Goal: Task Accomplishment & Management: Manage account settings

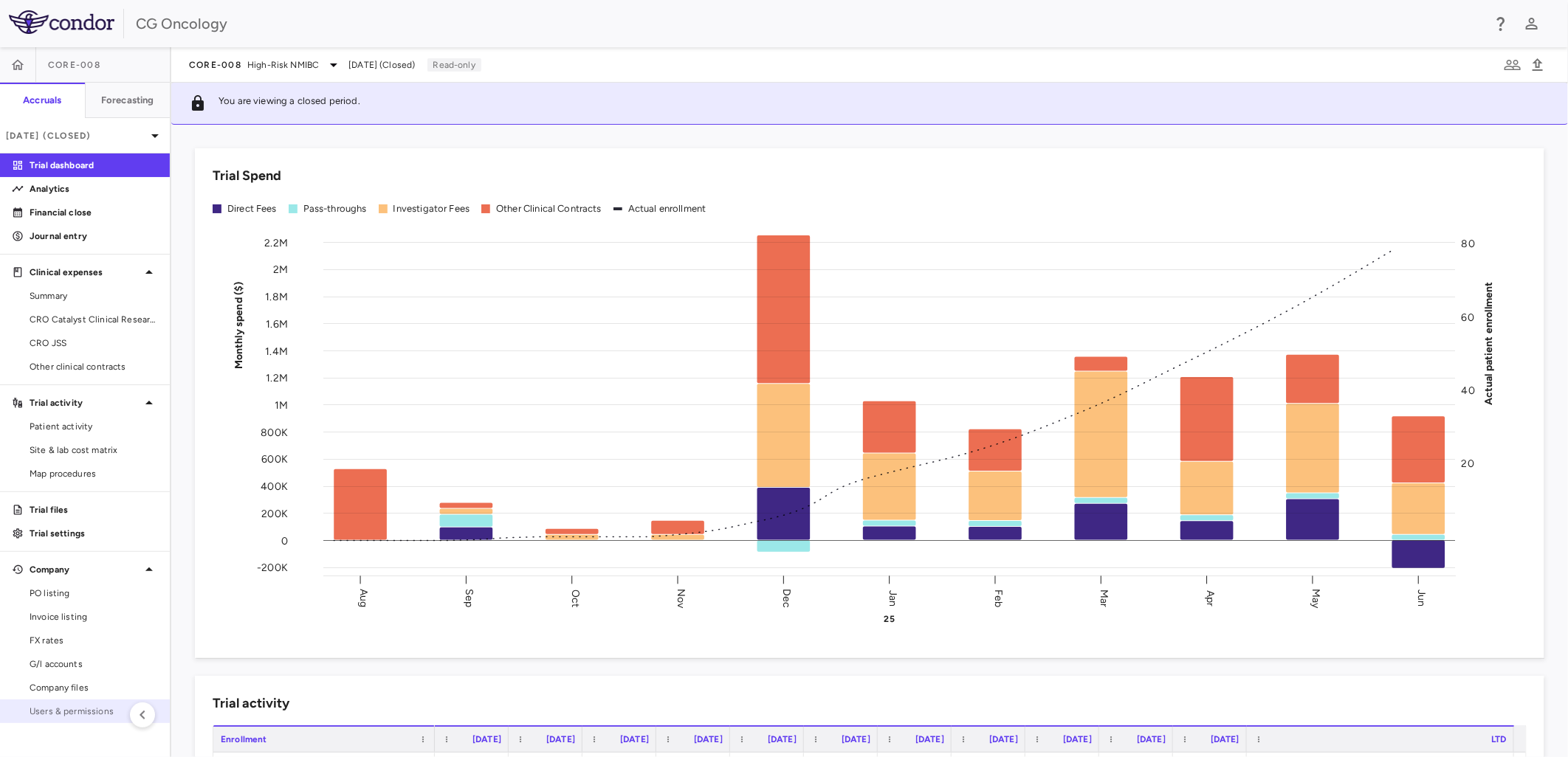
click at [90, 710] on span "Users & permissions" at bounding box center [93, 712] width 128 height 13
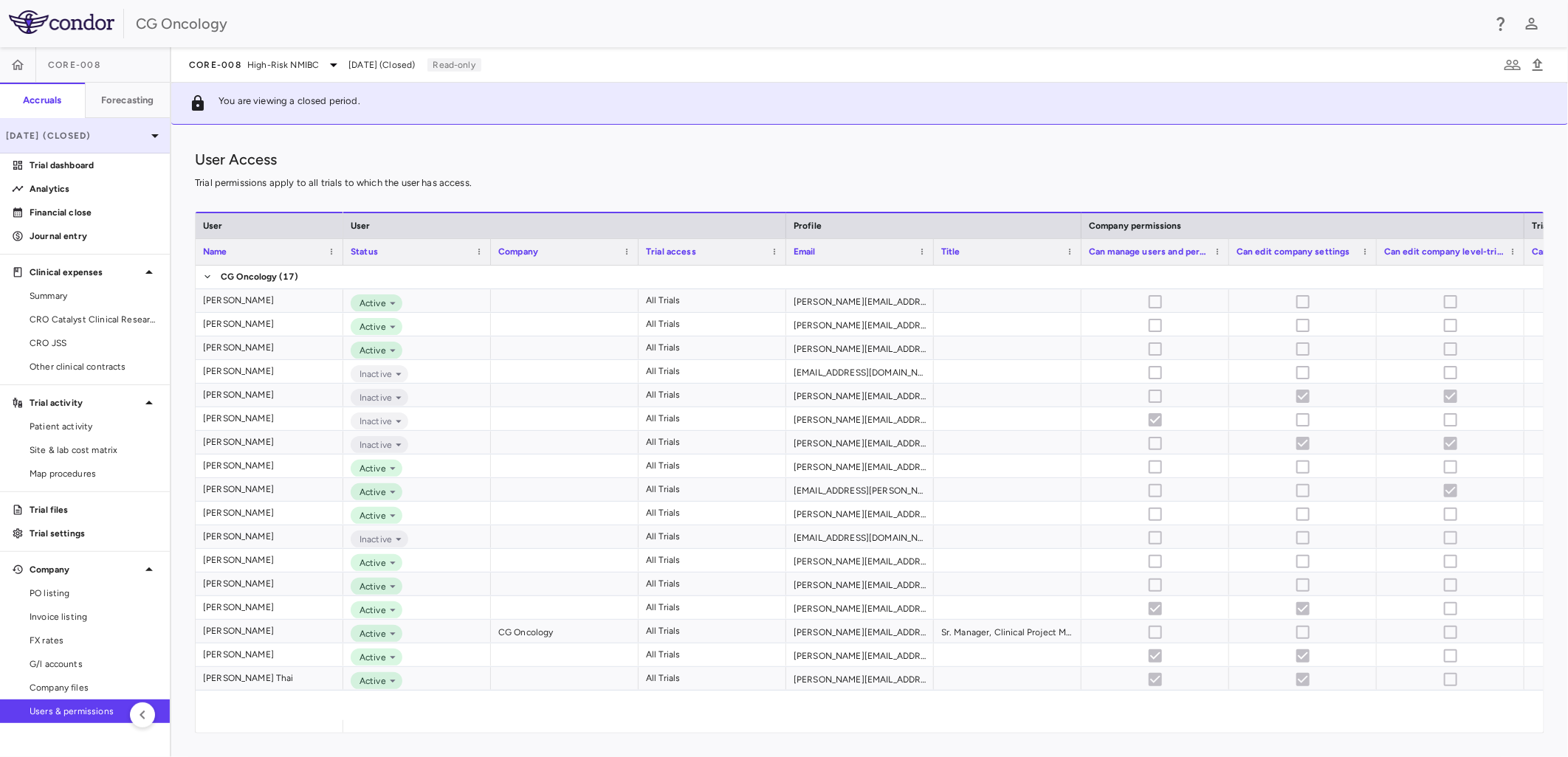
click at [122, 139] on p "[DATE] (Closed)" at bounding box center [76, 136] width 140 height 13
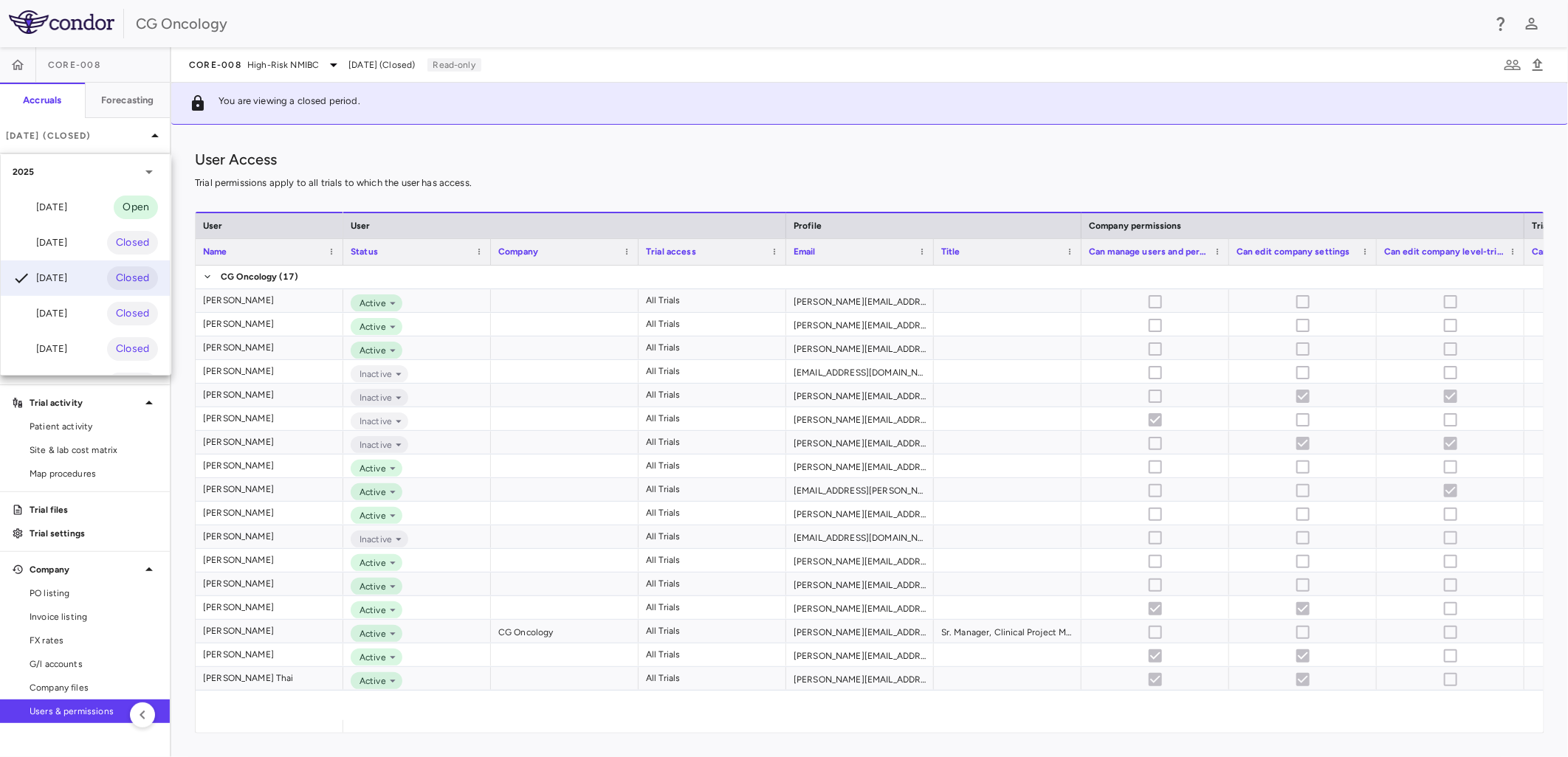
click at [536, 152] on div at bounding box center [784, 378] width 1568 height 757
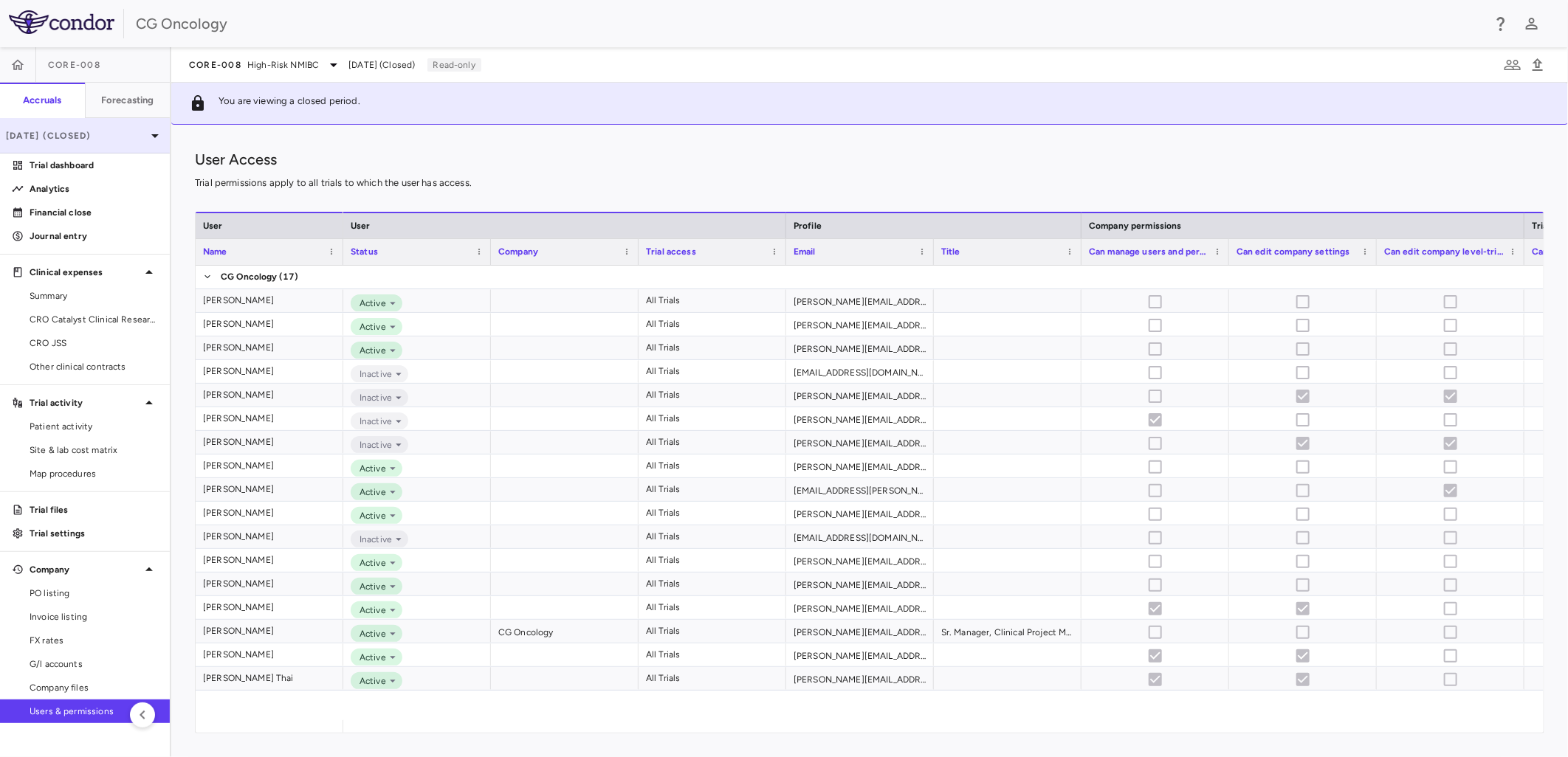
click at [93, 137] on p "[DATE] (Closed)" at bounding box center [76, 136] width 140 height 13
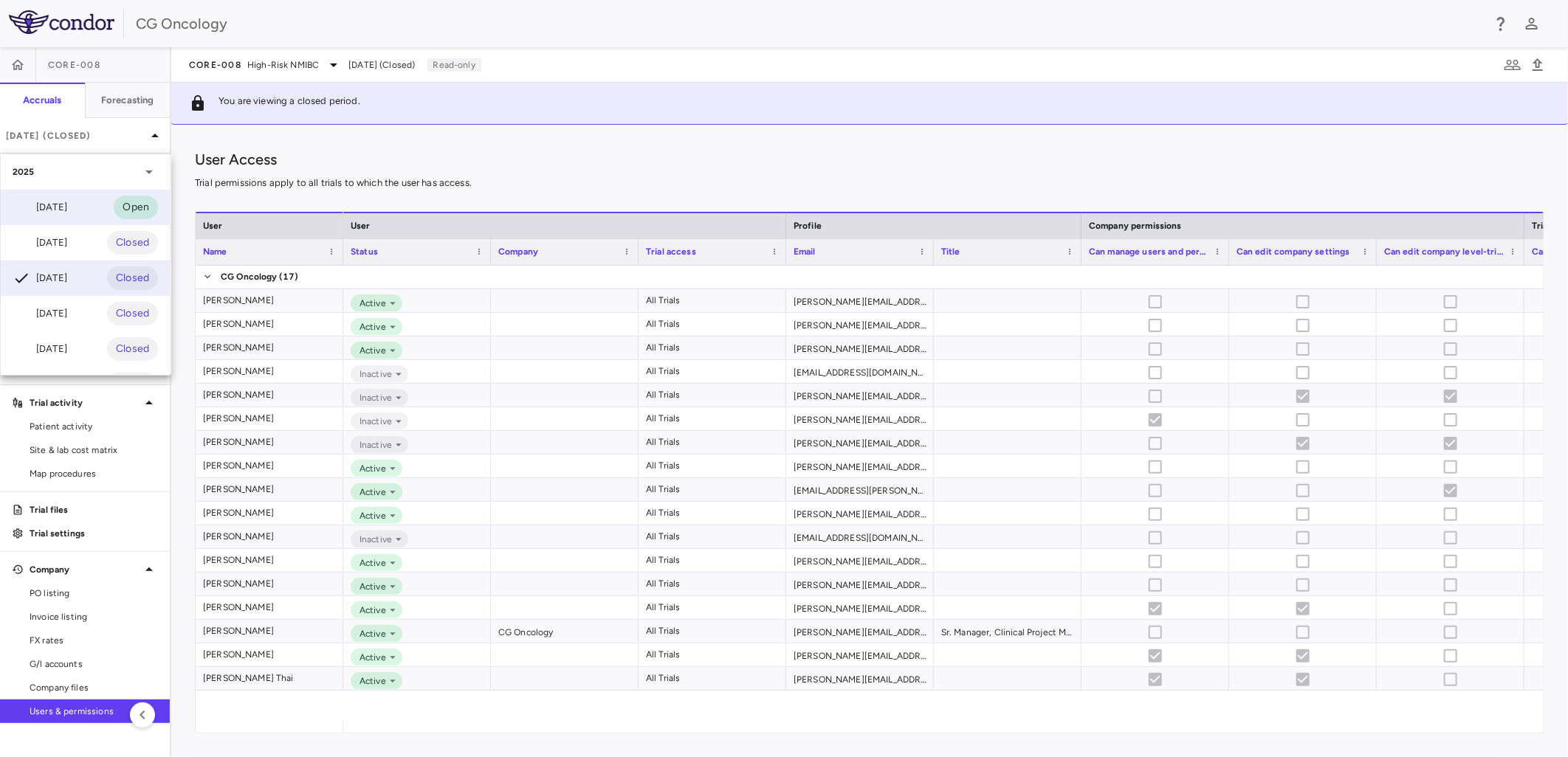
click at [67, 207] on div "[DATE]" at bounding box center [40, 207] width 55 height 17
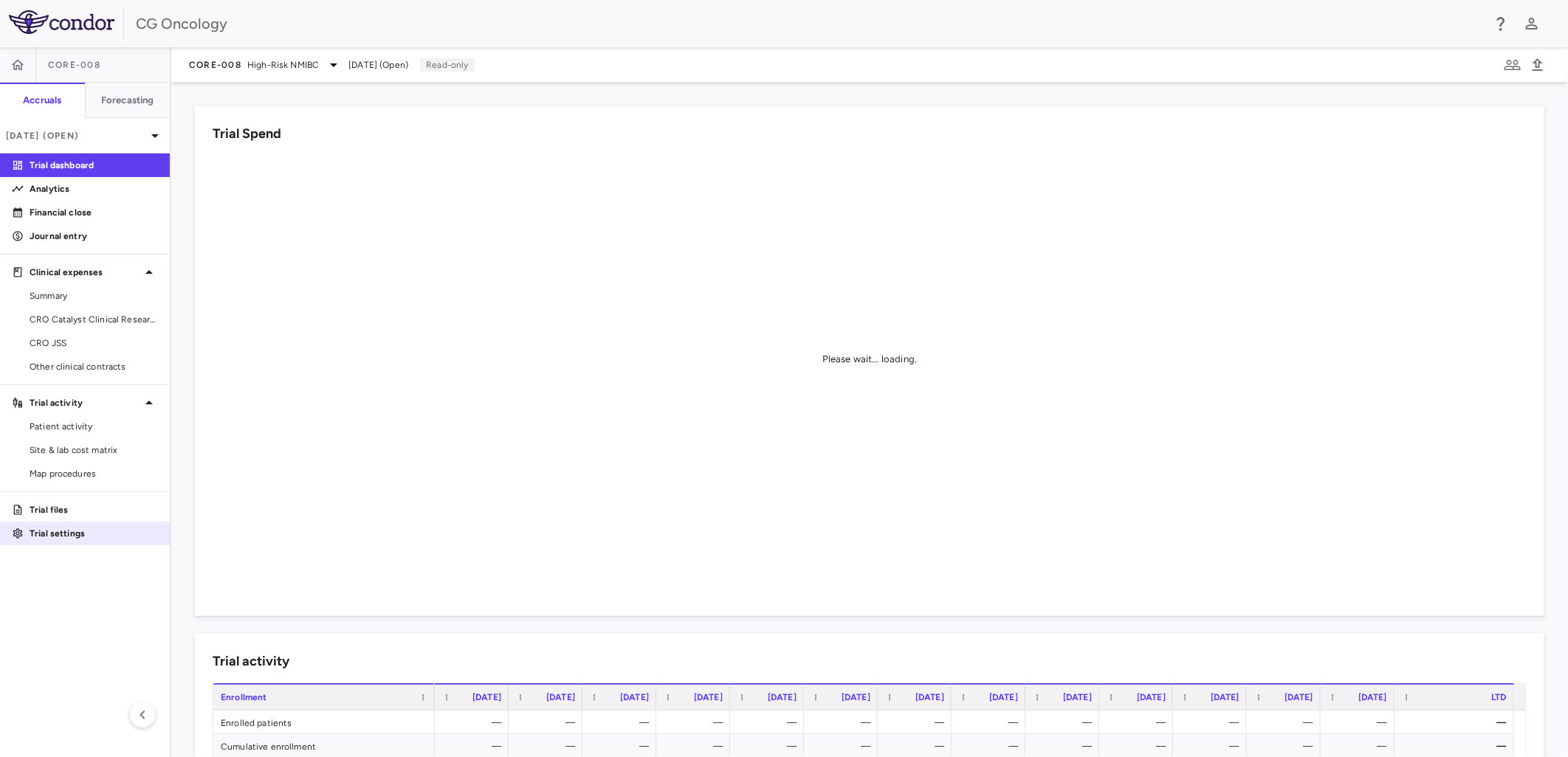
click at [107, 530] on p "Trial settings" at bounding box center [93, 534] width 128 height 13
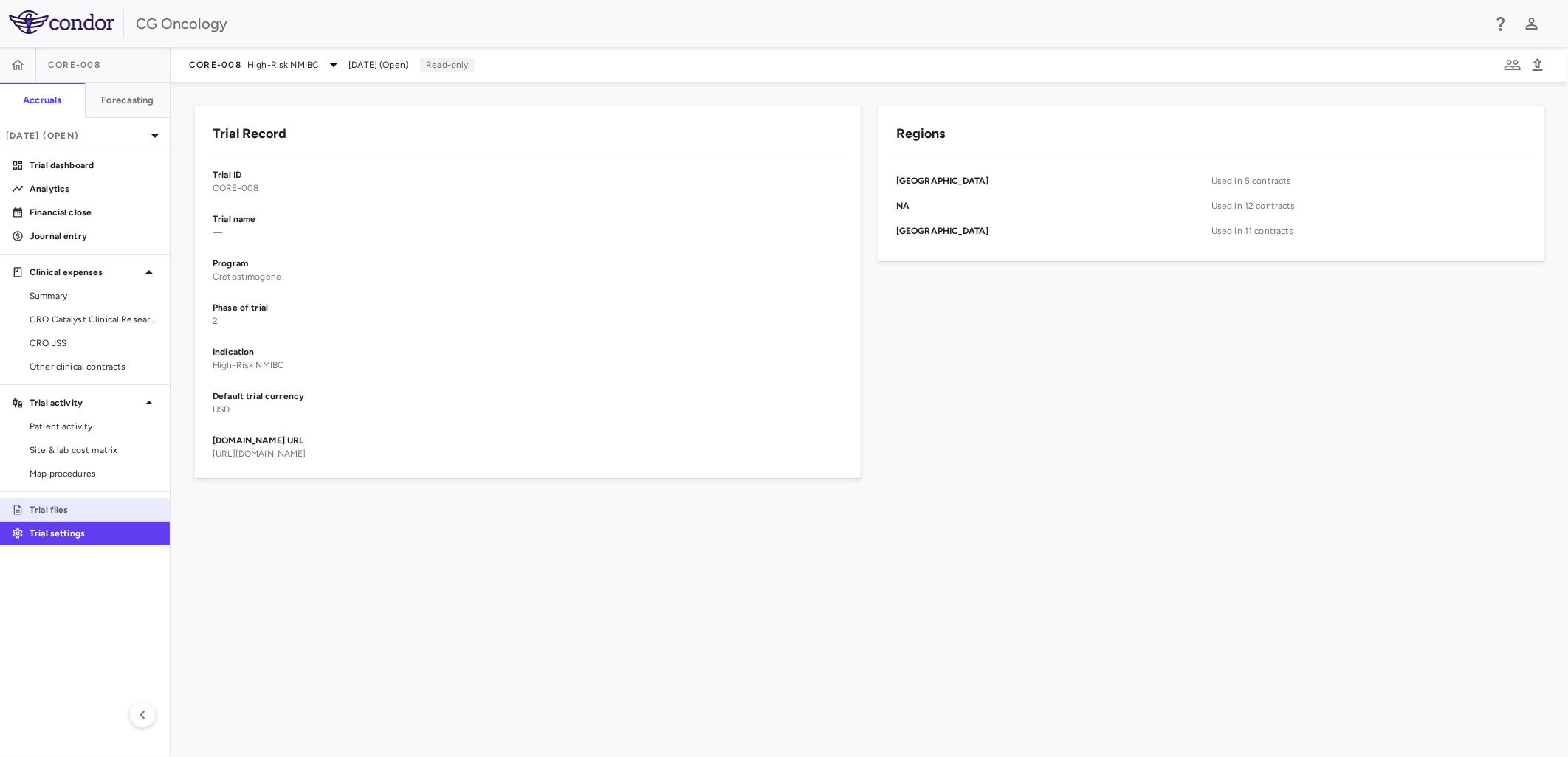
click at [84, 504] on p "Trial files" at bounding box center [93, 510] width 128 height 13
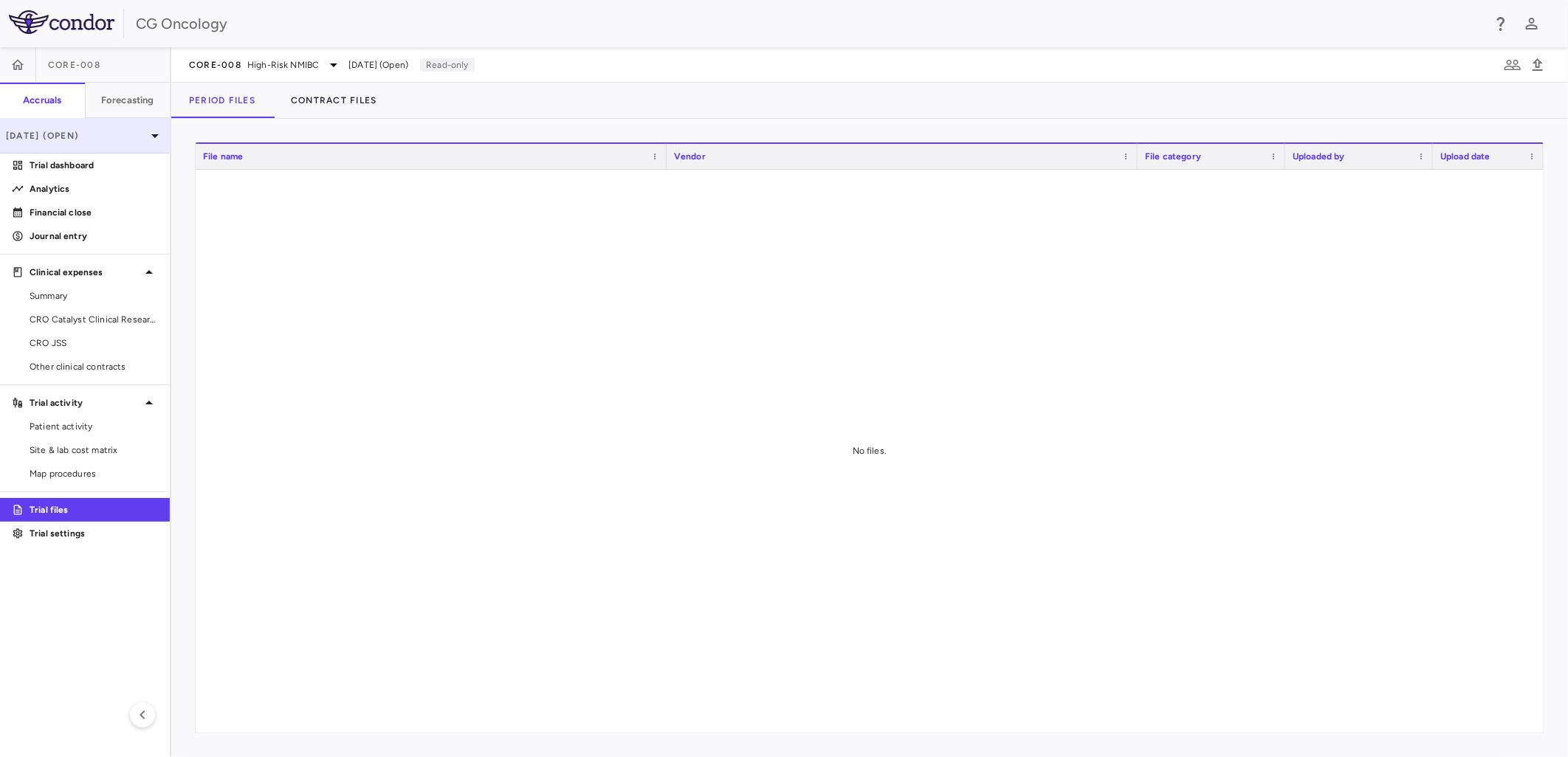
click at [144, 150] on div "[DATE] (Open)" at bounding box center [85, 136] width 170 height 36
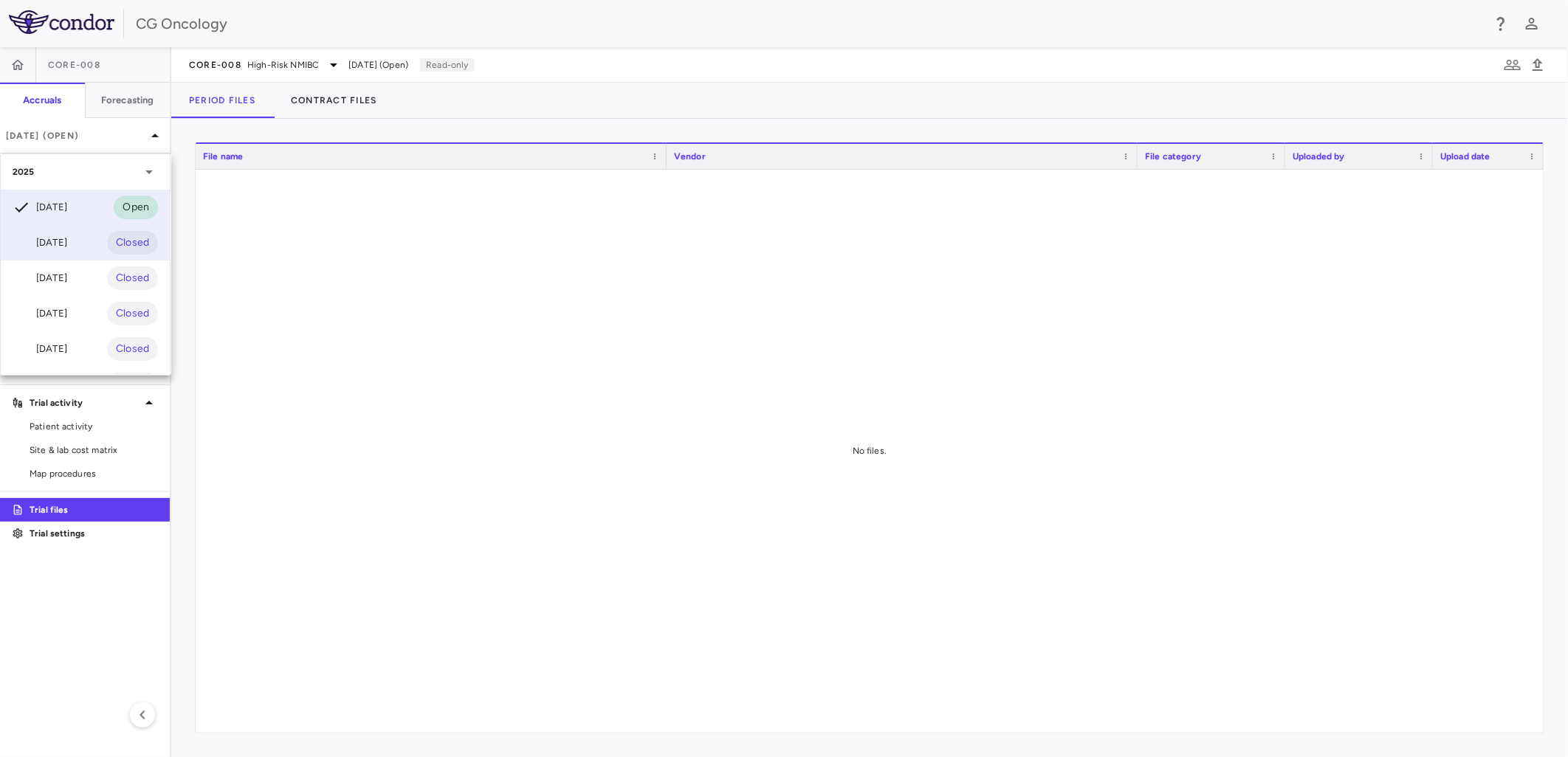
click at [100, 248] on div "[DATE] Closed" at bounding box center [85, 242] width 169 height 36
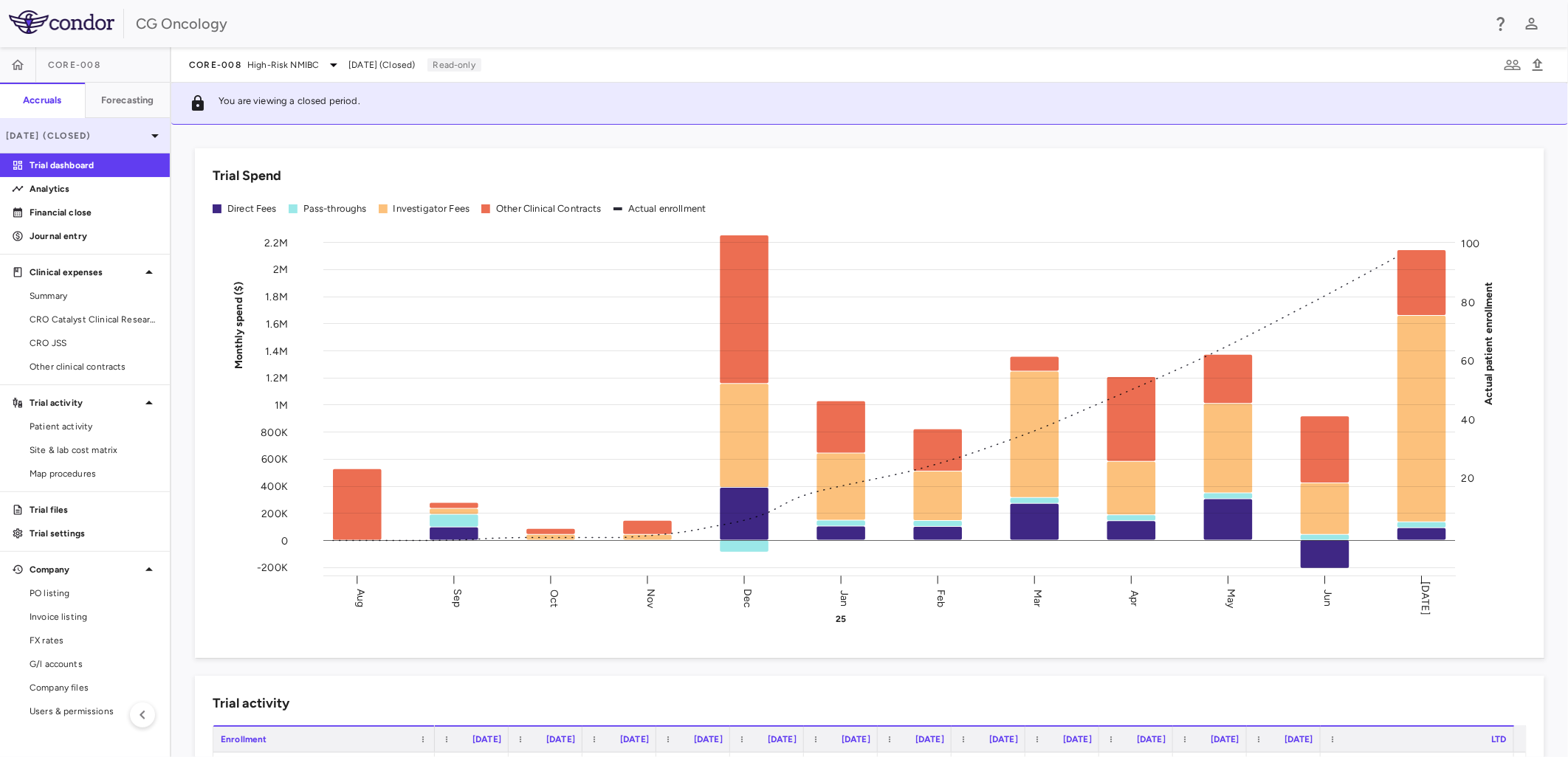
click at [106, 133] on p "[DATE] (Closed)" at bounding box center [76, 136] width 140 height 13
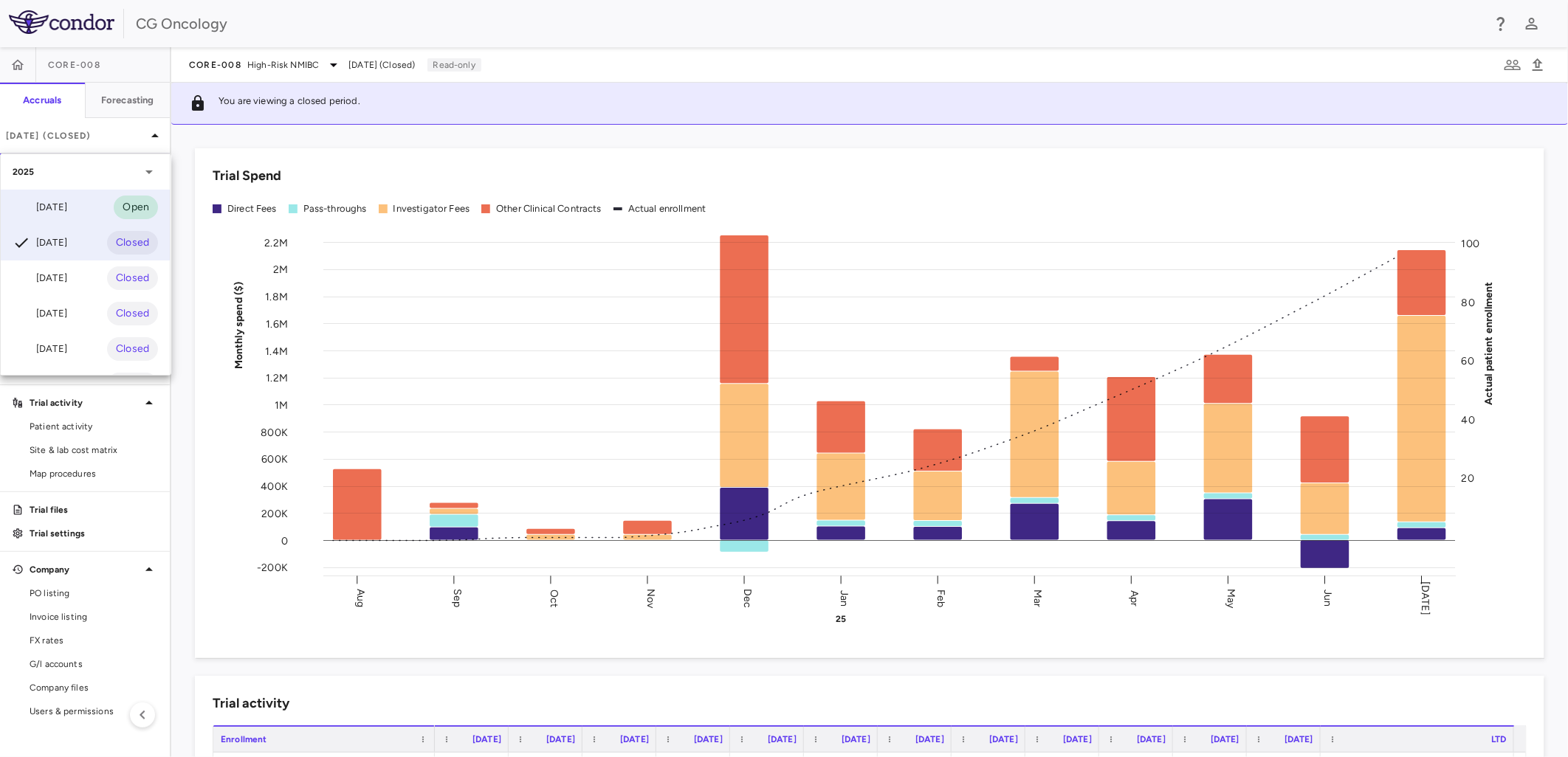
click at [93, 198] on div "[DATE] Open" at bounding box center [85, 207] width 169 height 36
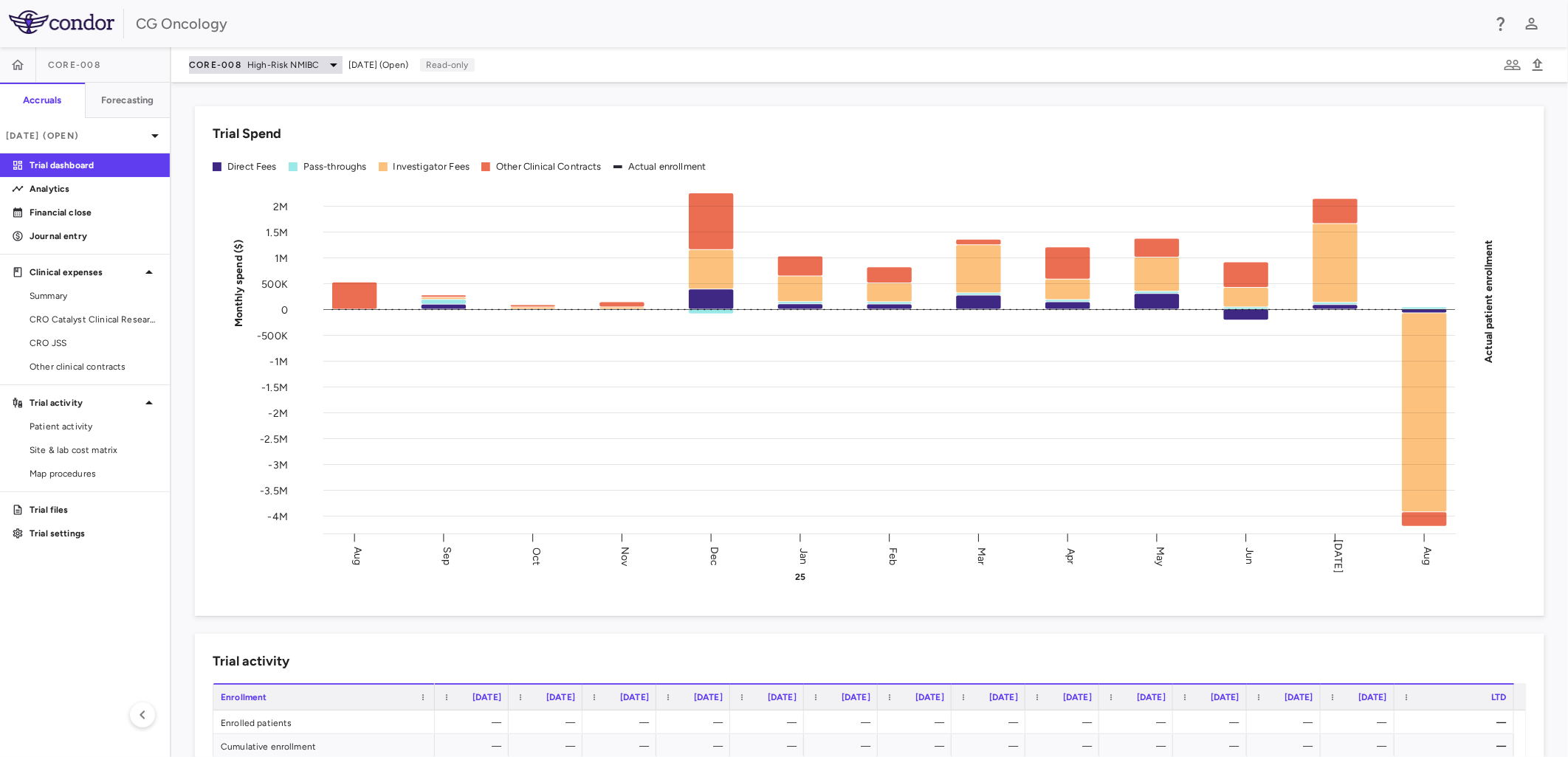
click at [288, 67] on span "High-Risk NMIBC" at bounding box center [283, 65] width 72 height 13
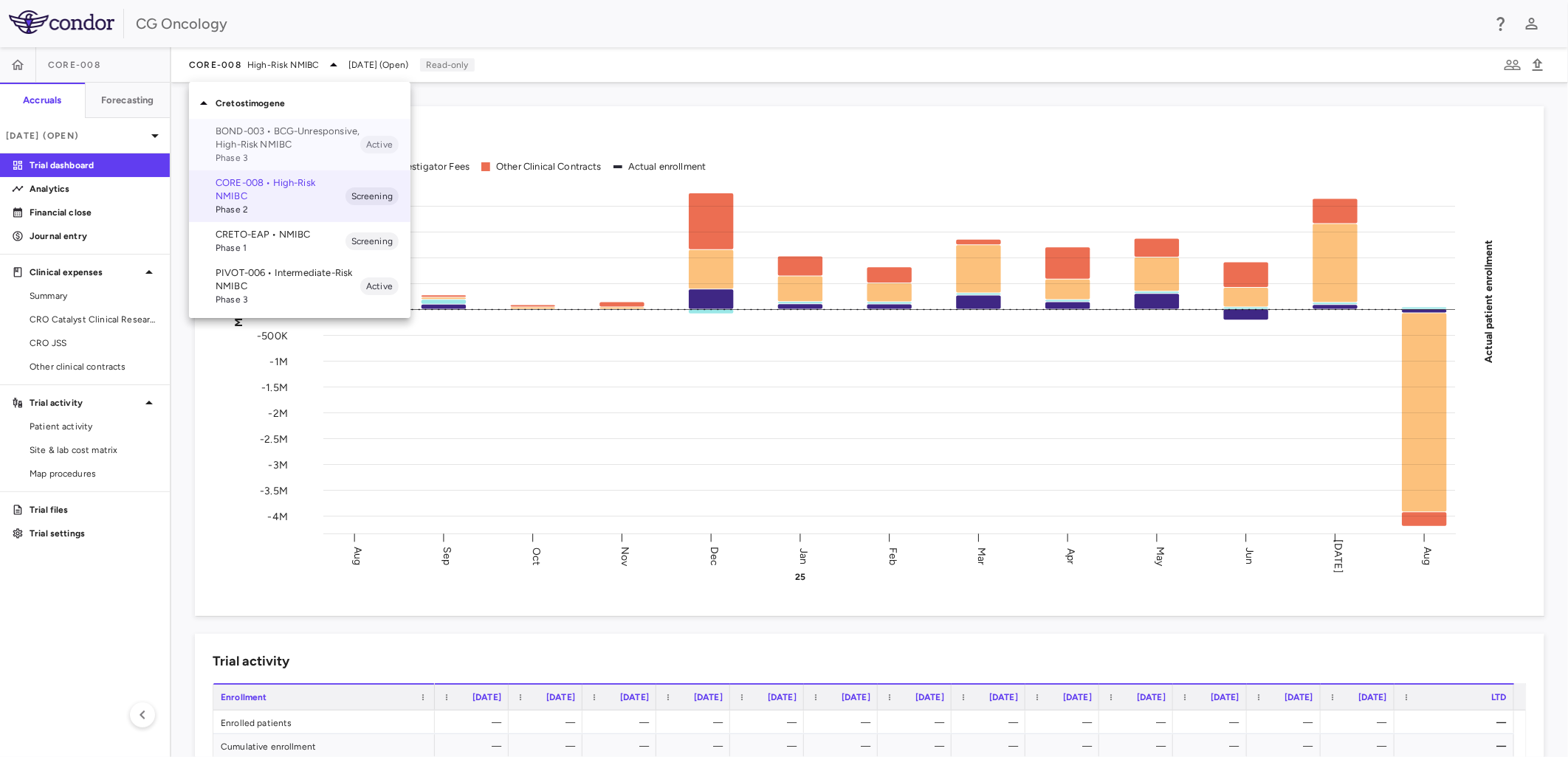
click at [266, 138] on p "BOND-003 • BCG-Unresponsive, High-Risk NMIBC" at bounding box center [288, 138] width 145 height 27
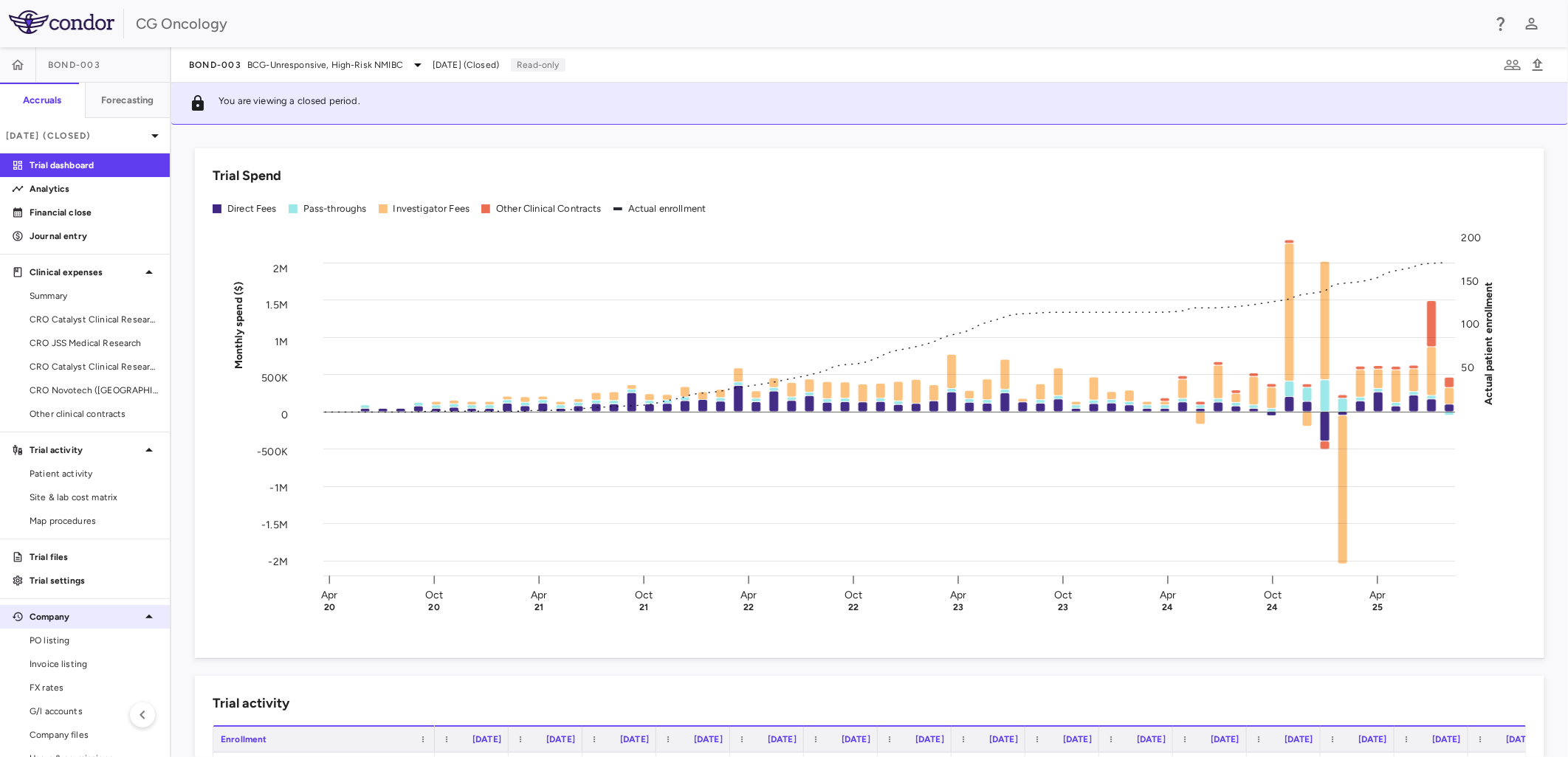
scroll to position [24, 0]
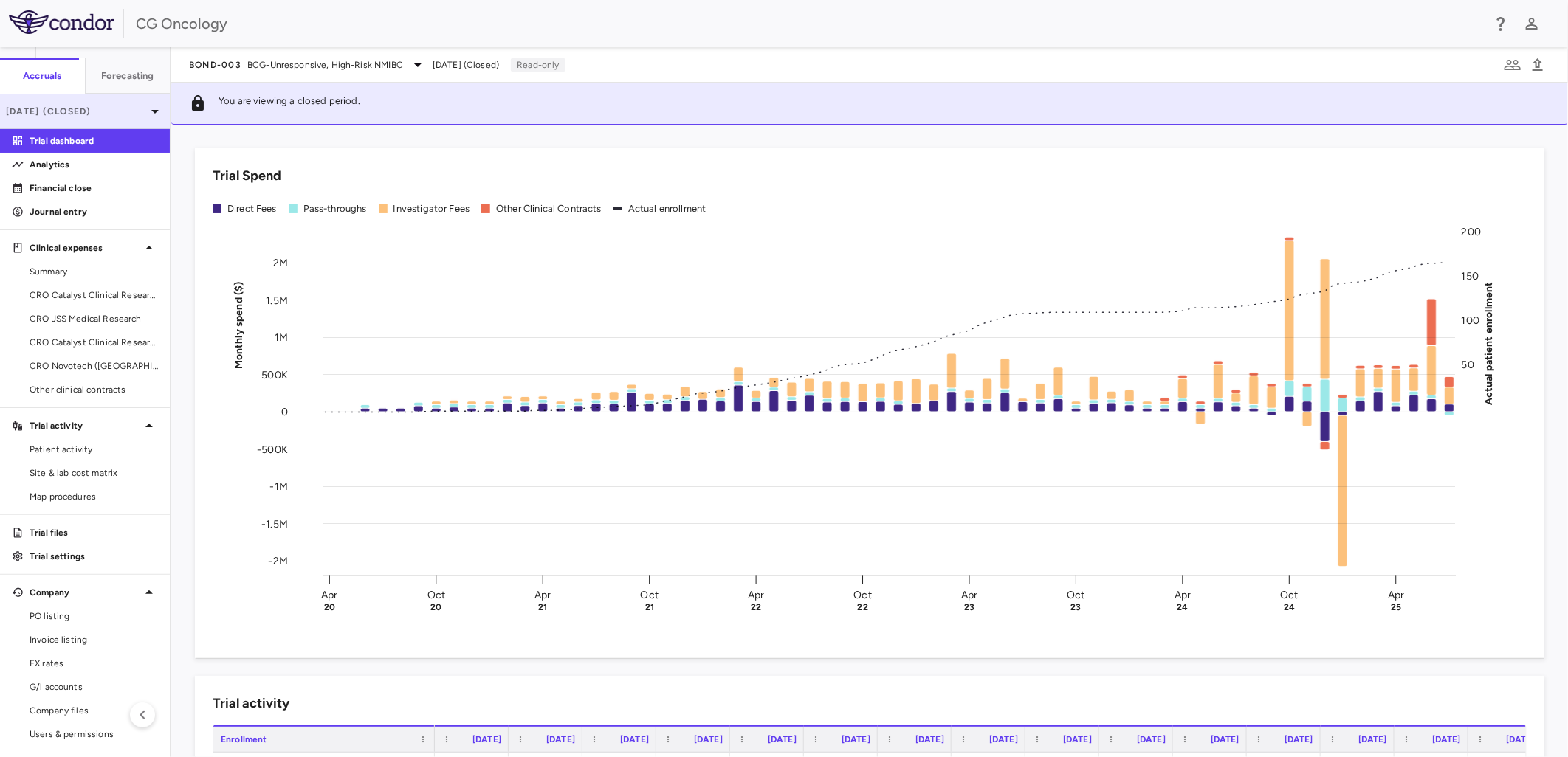
click at [97, 101] on div "[DATE] (Closed)" at bounding box center [85, 112] width 170 height 36
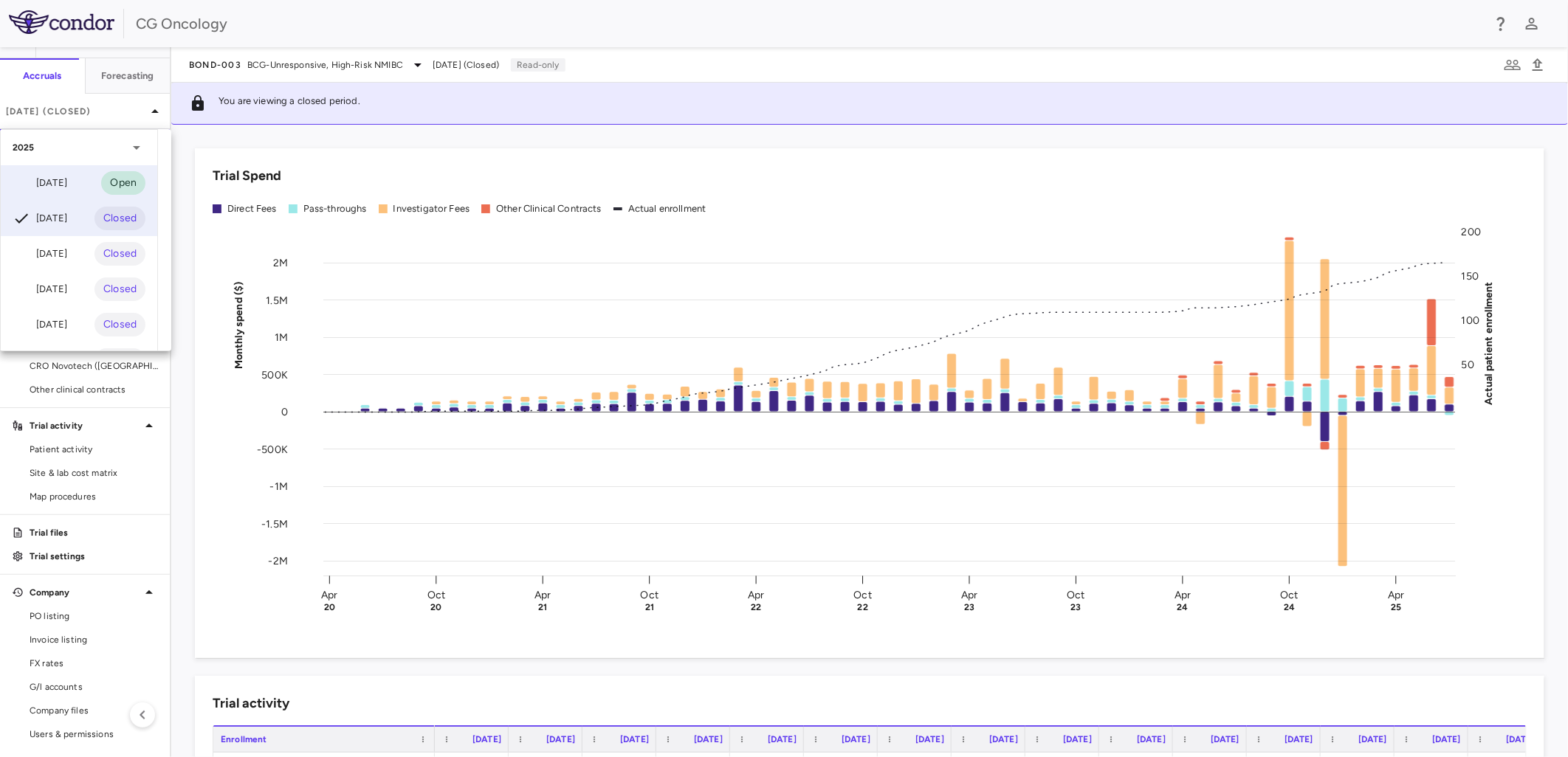
click at [67, 185] on div "[DATE]" at bounding box center [40, 182] width 55 height 17
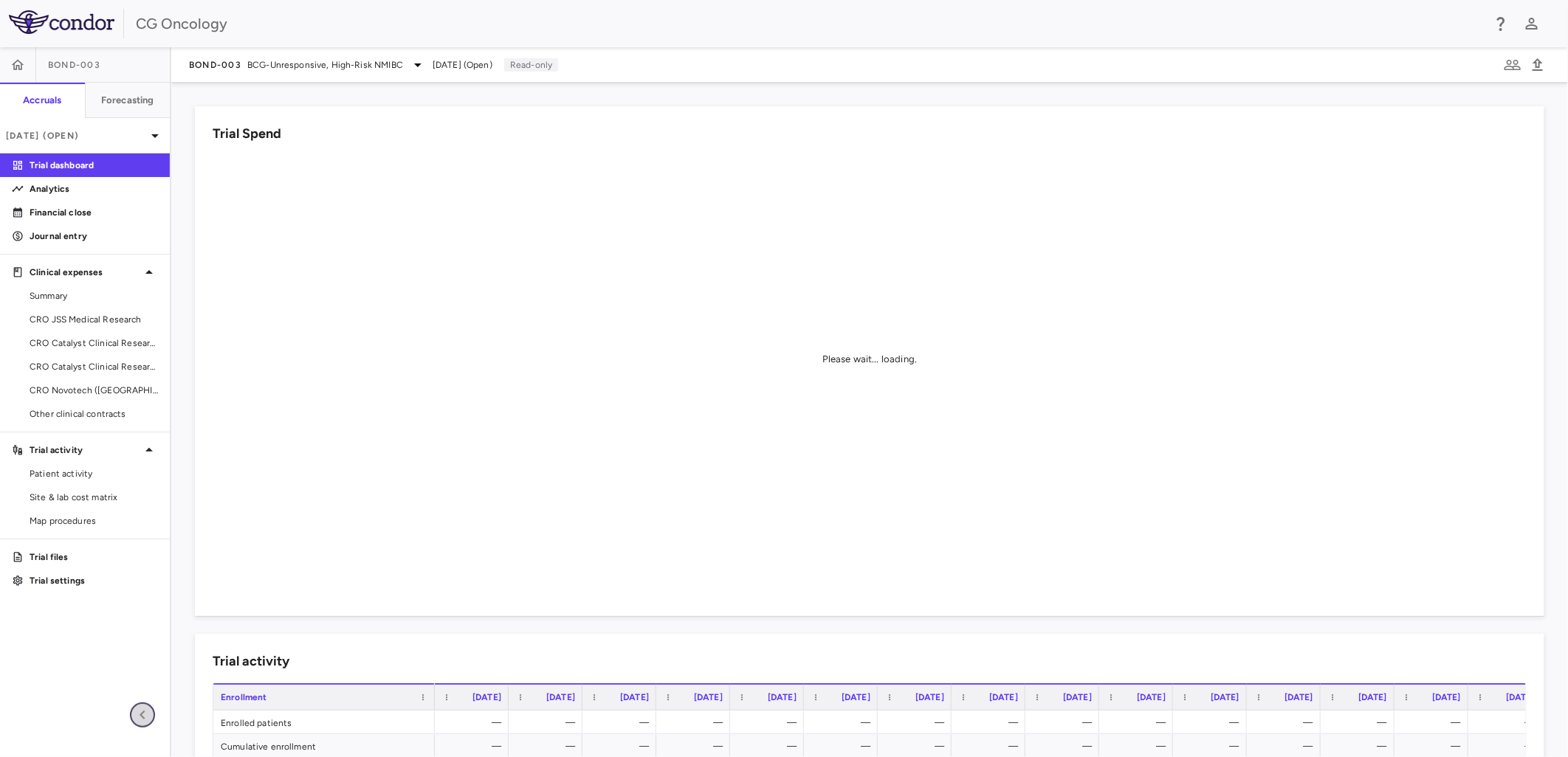
click at [147, 717] on icon "button" at bounding box center [142, 715] width 17 height 17
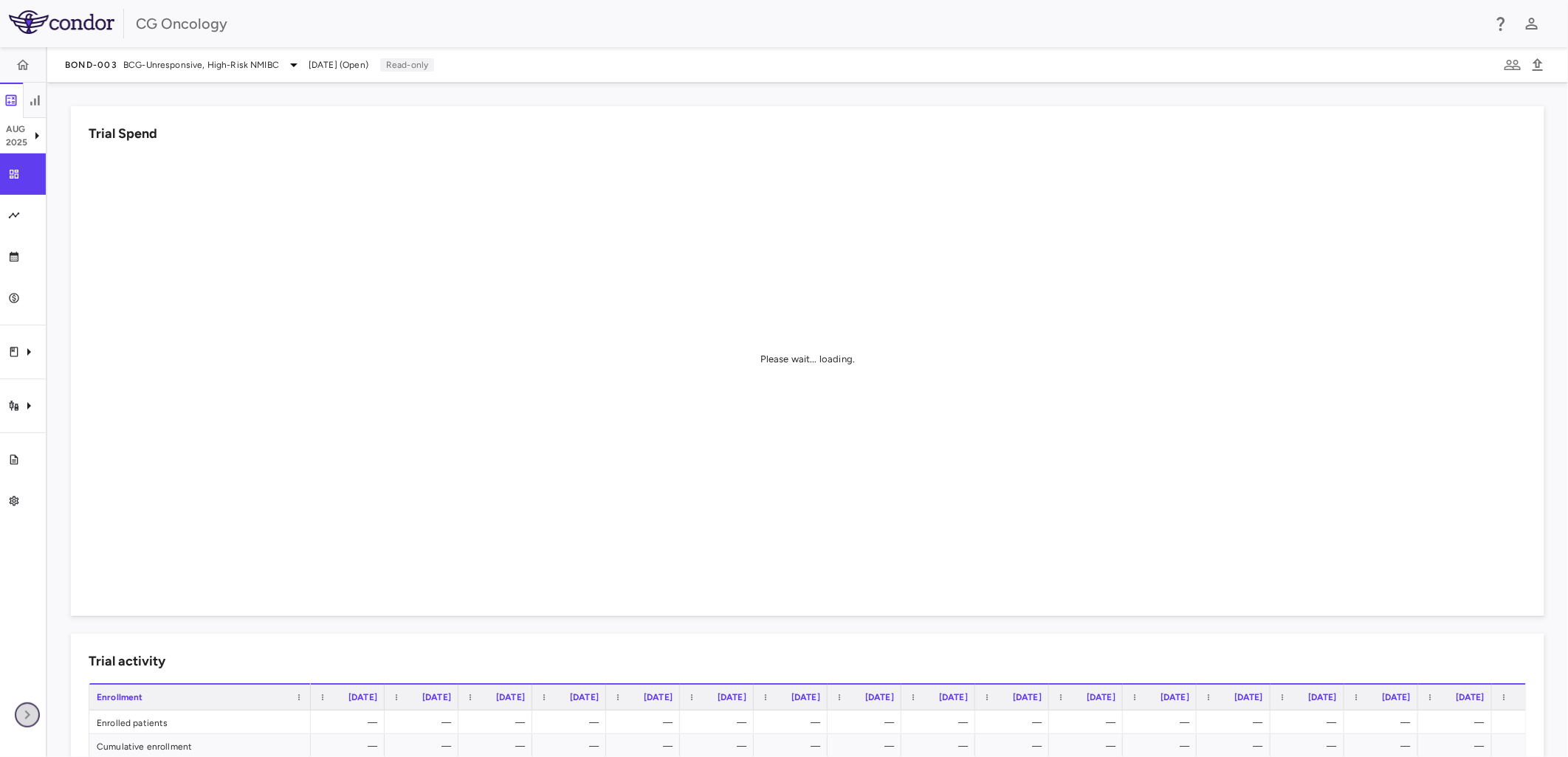
click at [33, 711] on icon "button" at bounding box center [27, 715] width 17 height 17
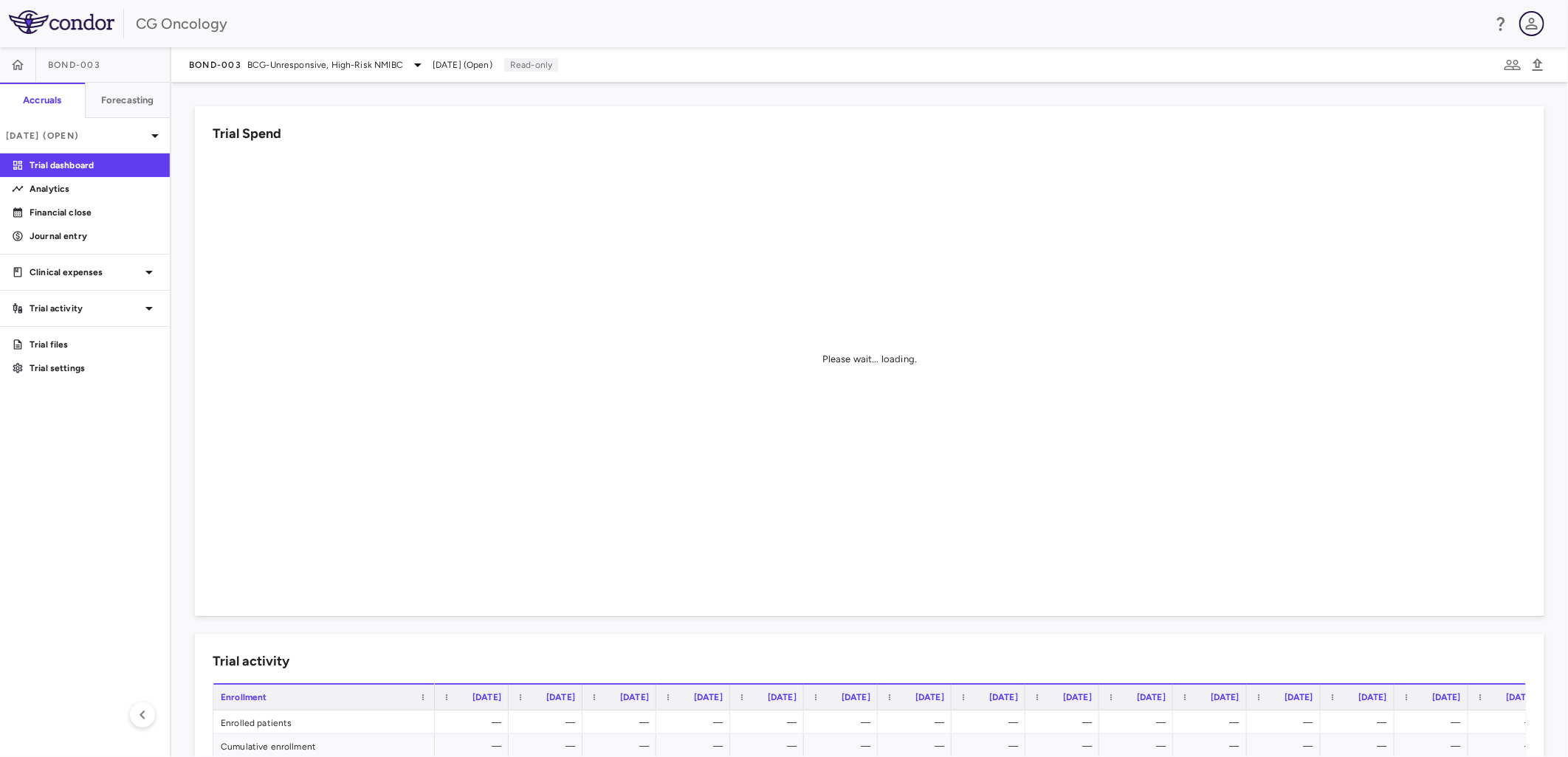
click at [1534, 29] on icon "button" at bounding box center [1531, 23] width 17 height 17
click at [1387, 238] on div at bounding box center [784, 378] width 1568 height 757
click at [1511, 61] on icon "button" at bounding box center [1513, 65] width 17 height 10
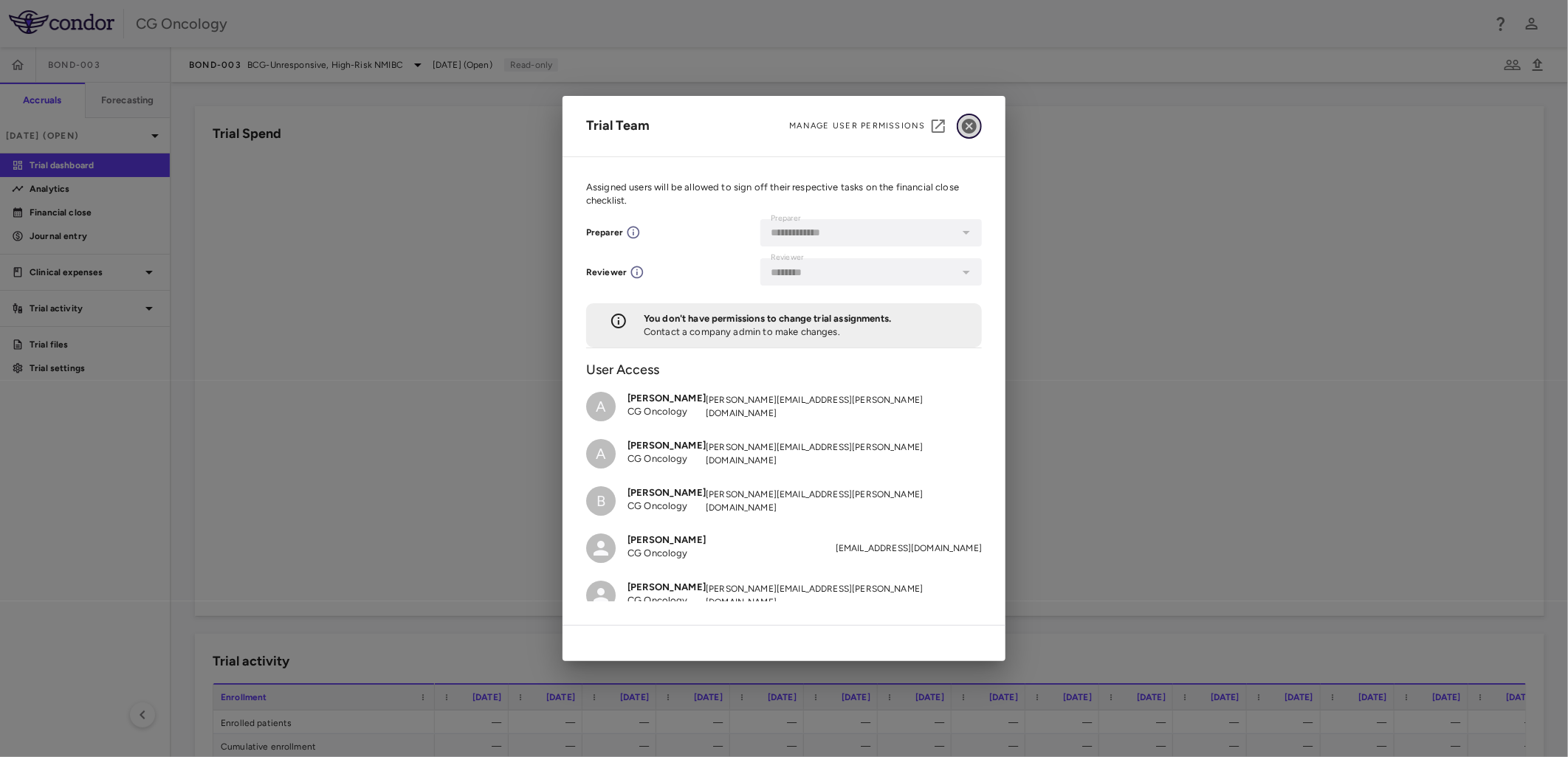
click at [978, 122] on button "button" at bounding box center [969, 127] width 25 height 25
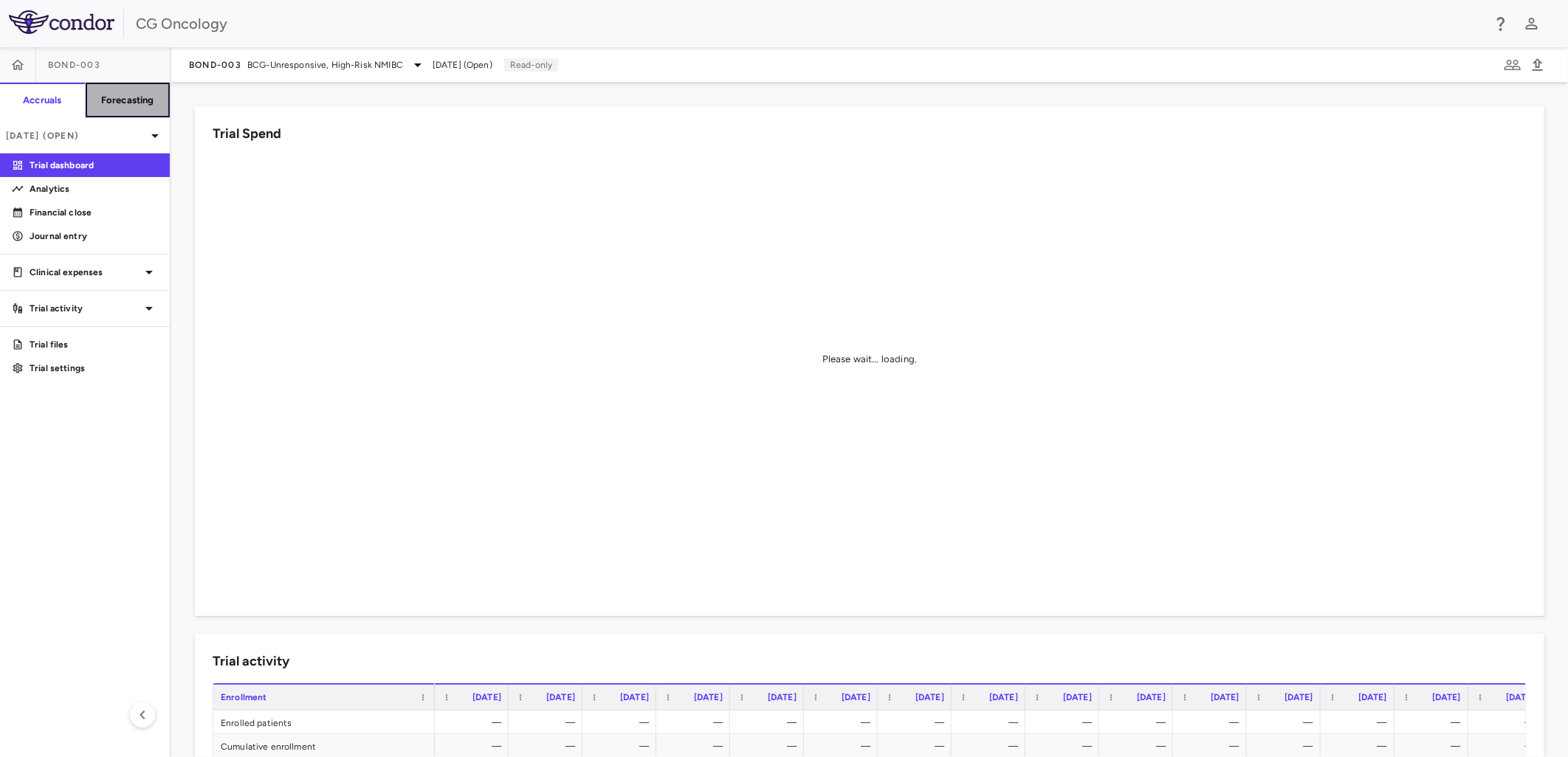
click at [131, 101] on h6 "Forecasting" at bounding box center [127, 101] width 53 height 13
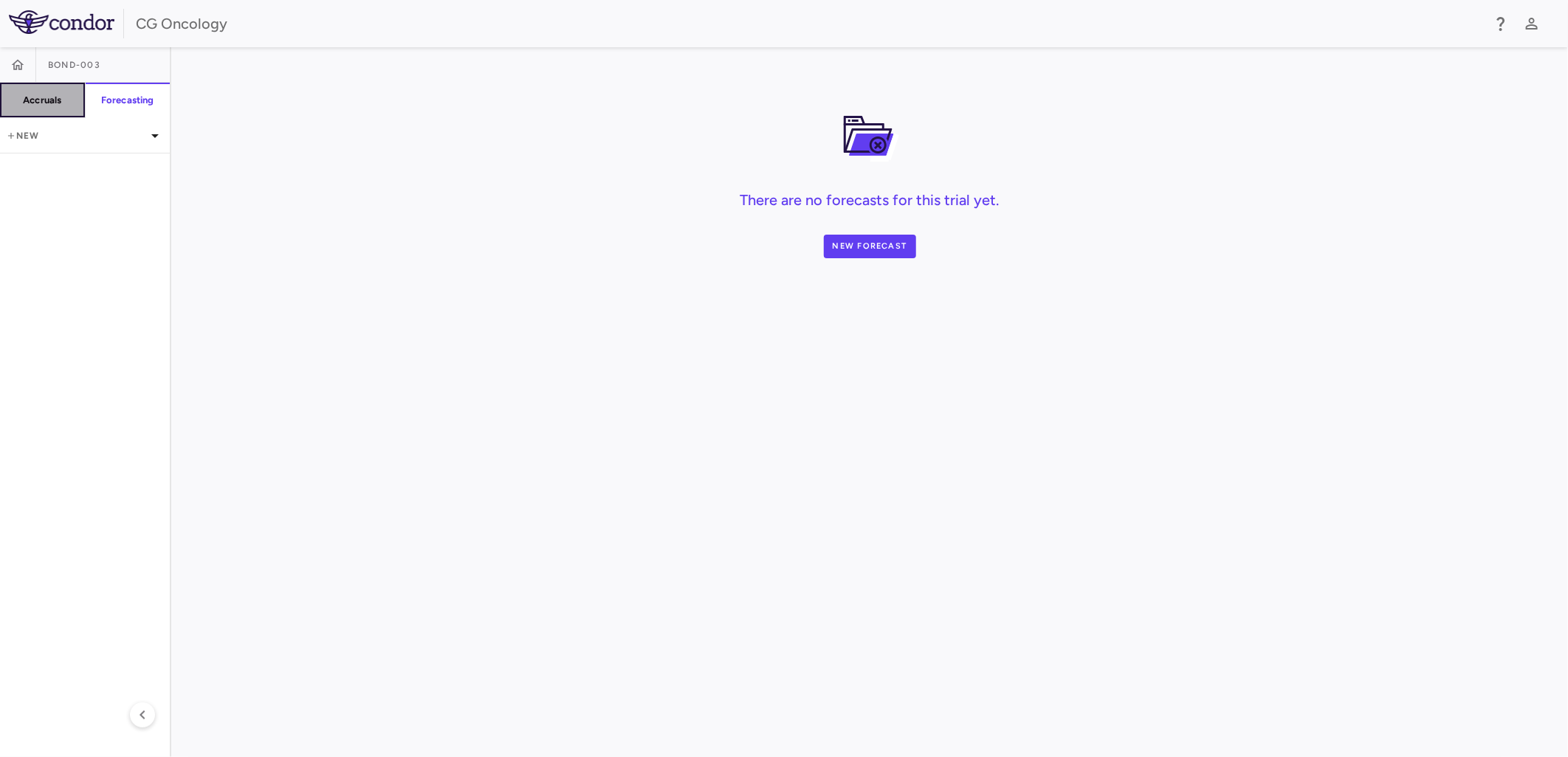
click at [55, 94] on h6 "Accruals" at bounding box center [42, 101] width 38 height 13
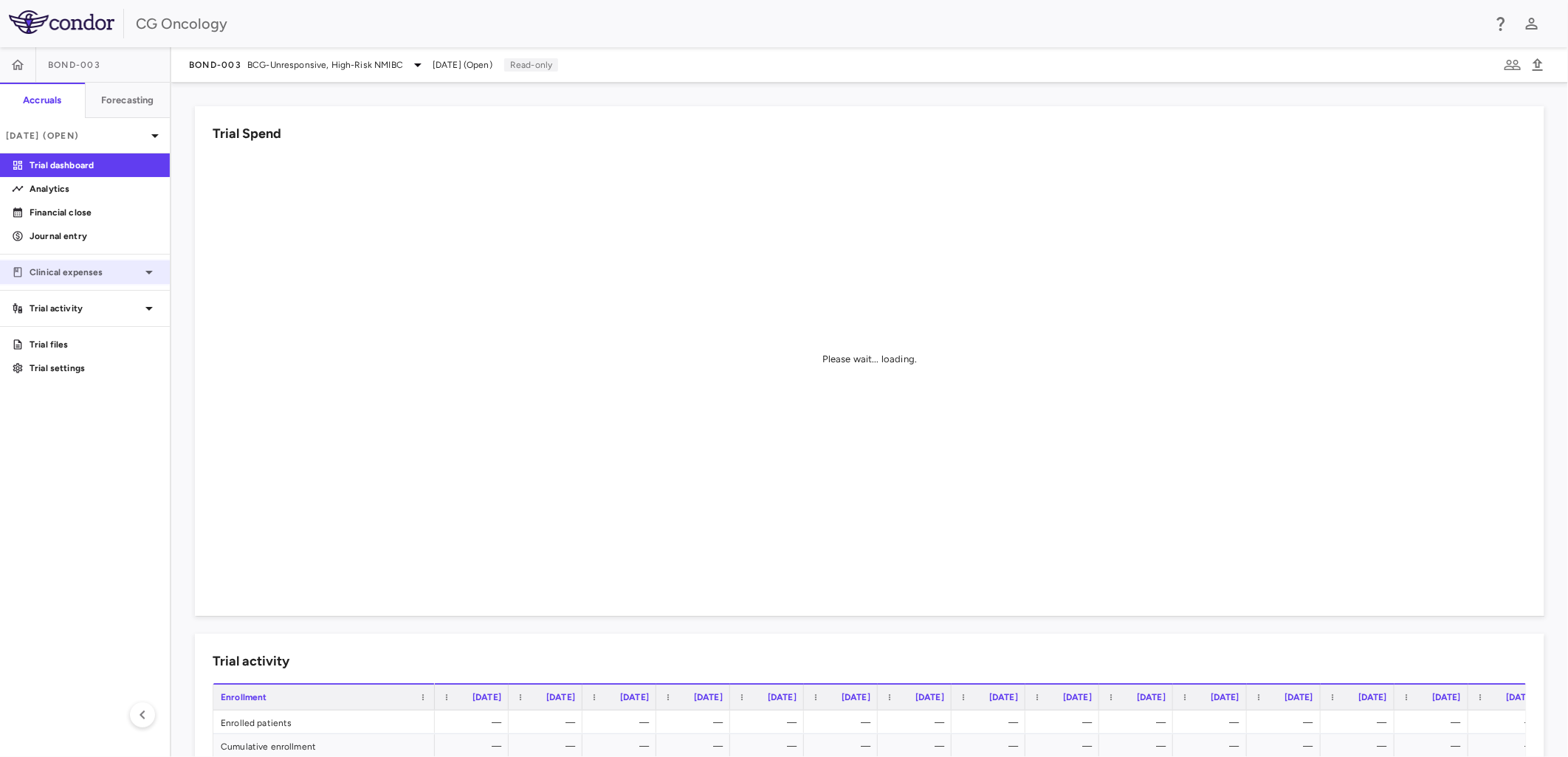
click at [153, 276] on icon at bounding box center [148, 271] width 17 height 17
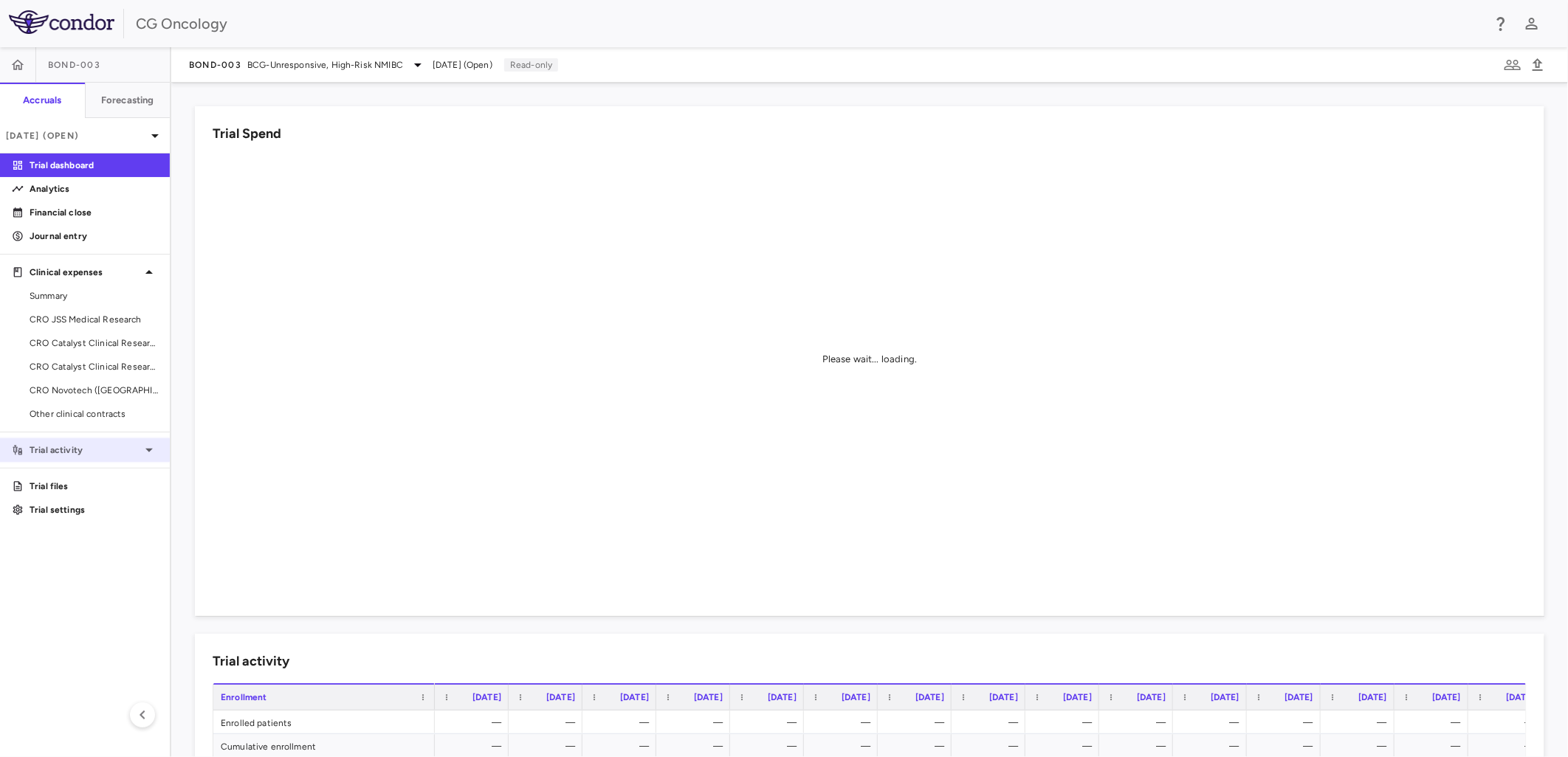
click at [152, 444] on icon at bounding box center [148, 450] width 17 height 17
click at [76, 185] on p "Analytics" at bounding box center [93, 189] width 128 height 13
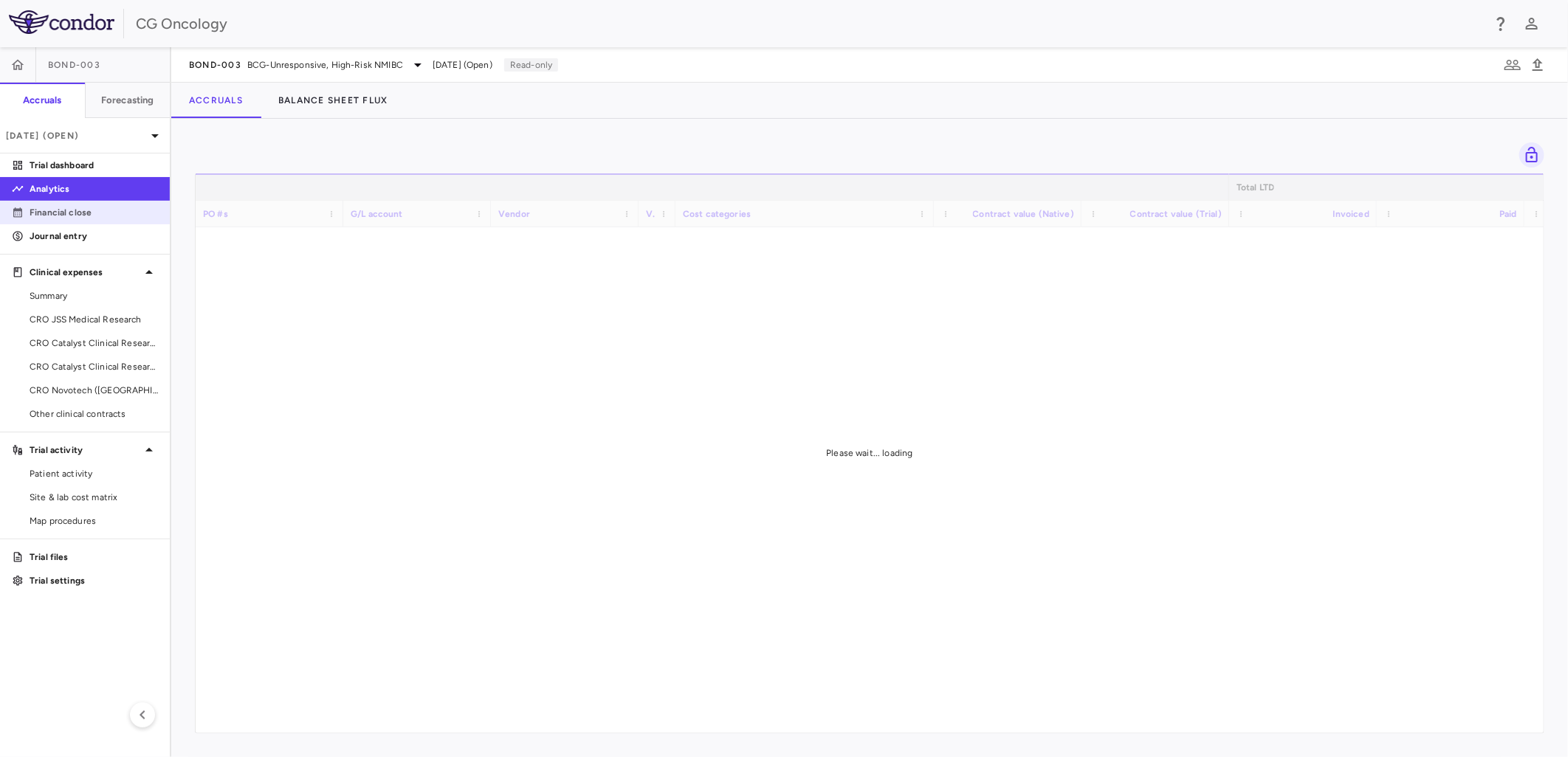
click at [86, 212] on p "Financial close" at bounding box center [93, 212] width 128 height 13
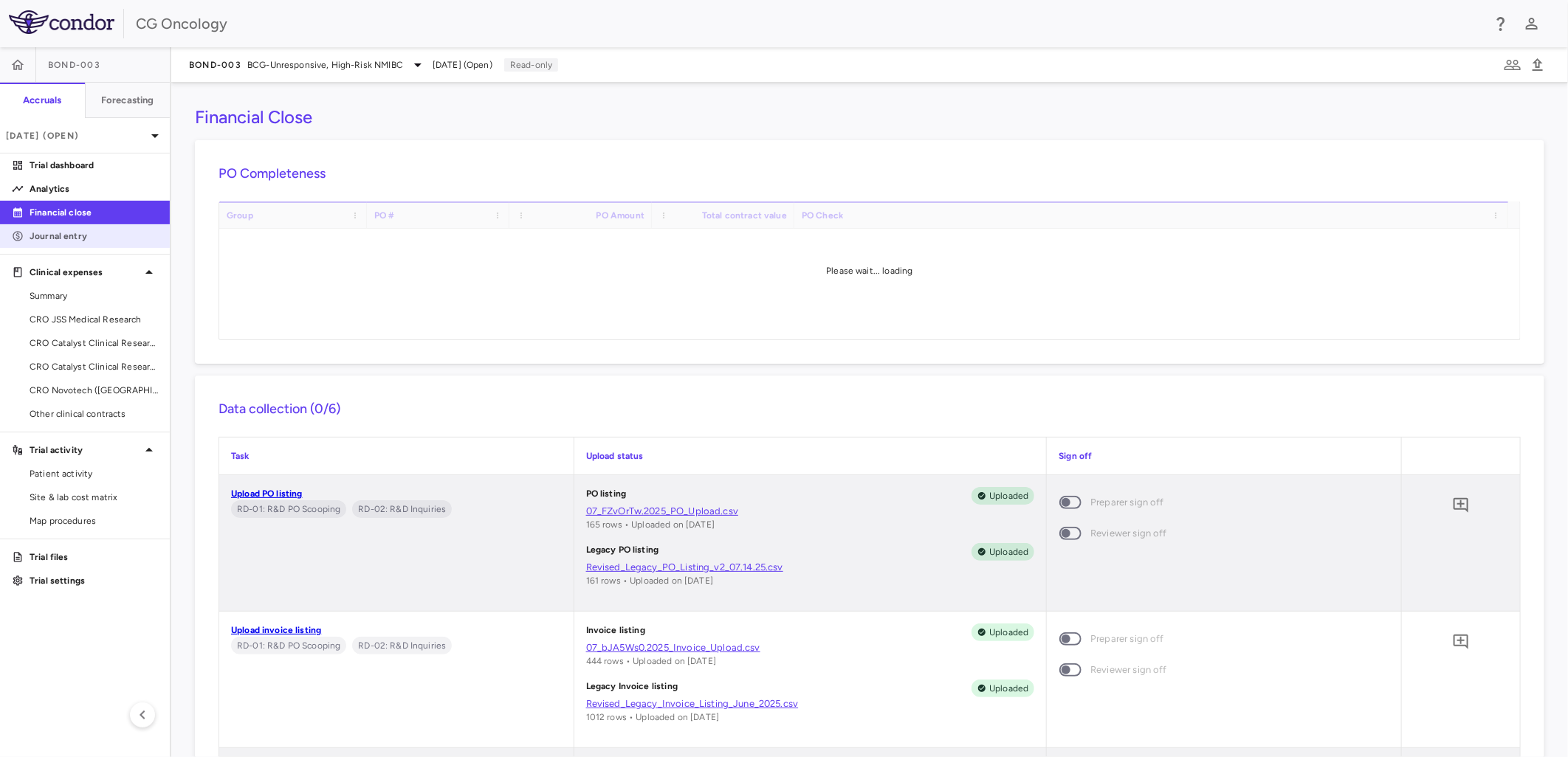
click at [87, 237] on p "Journal entry" at bounding box center [93, 237] width 128 height 13
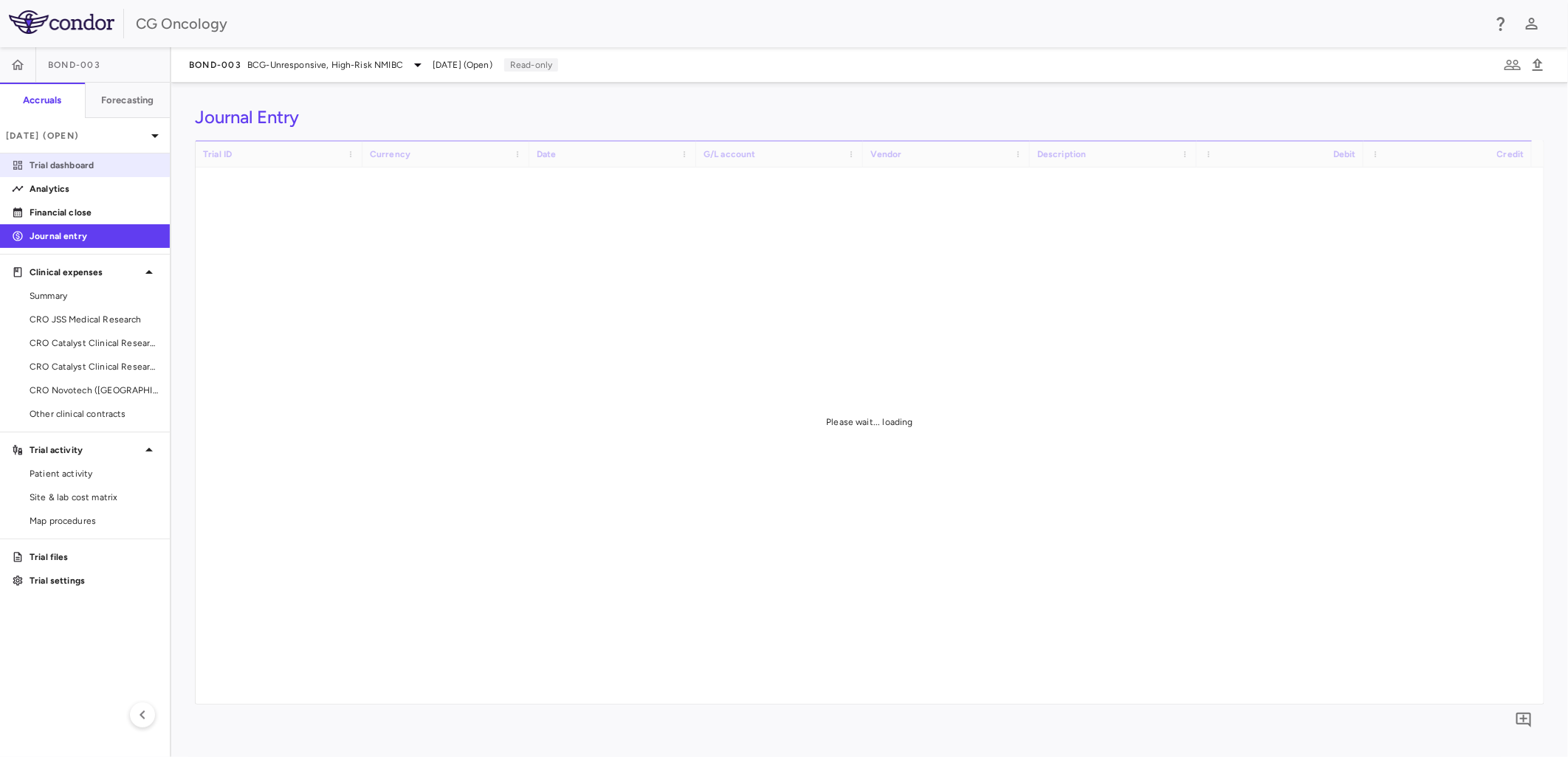
click at [82, 159] on p "Trial dashboard" at bounding box center [93, 166] width 128 height 13
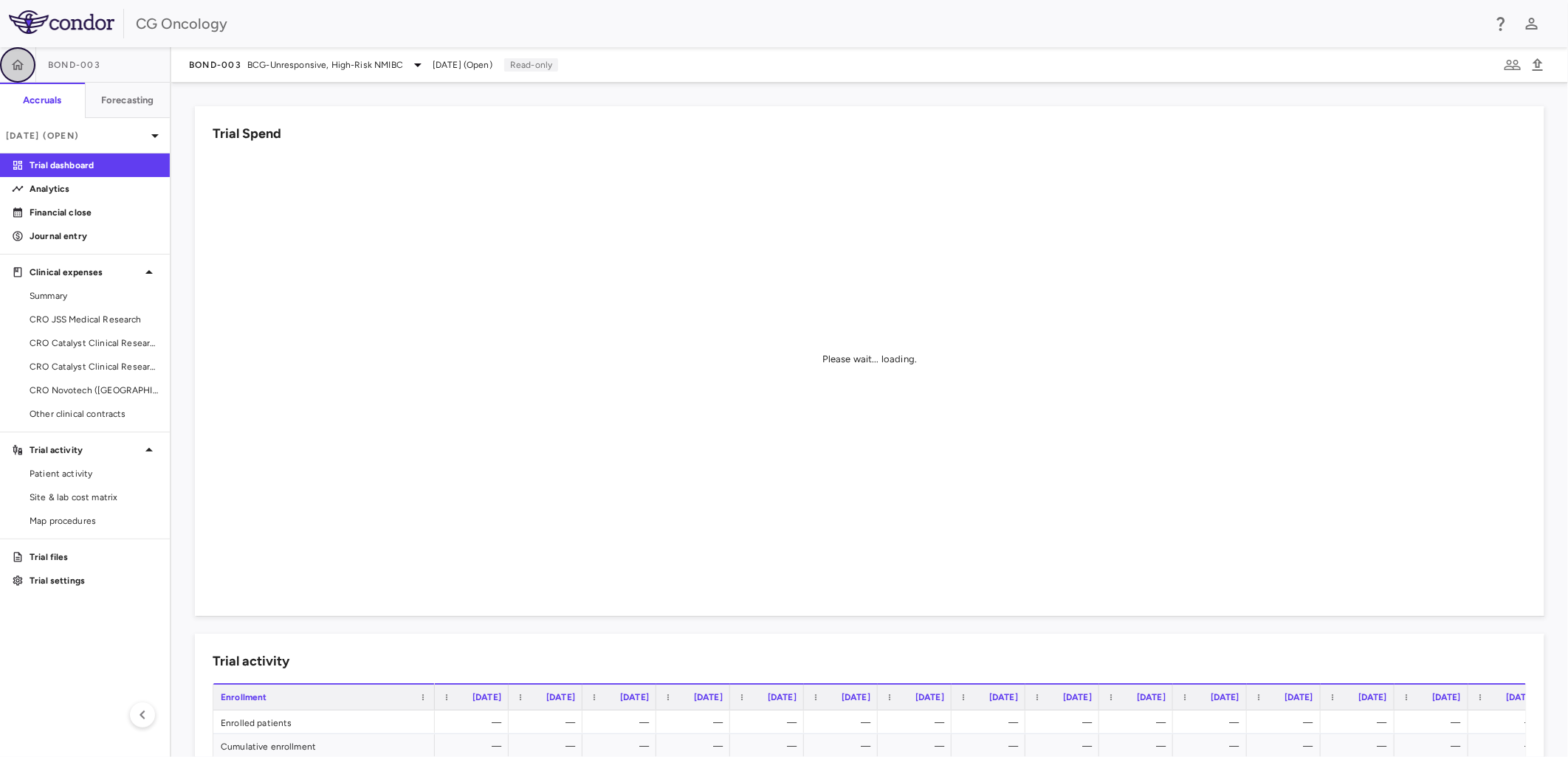
click at [23, 63] on icon "button" at bounding box center [17, 65] width 15 height 15
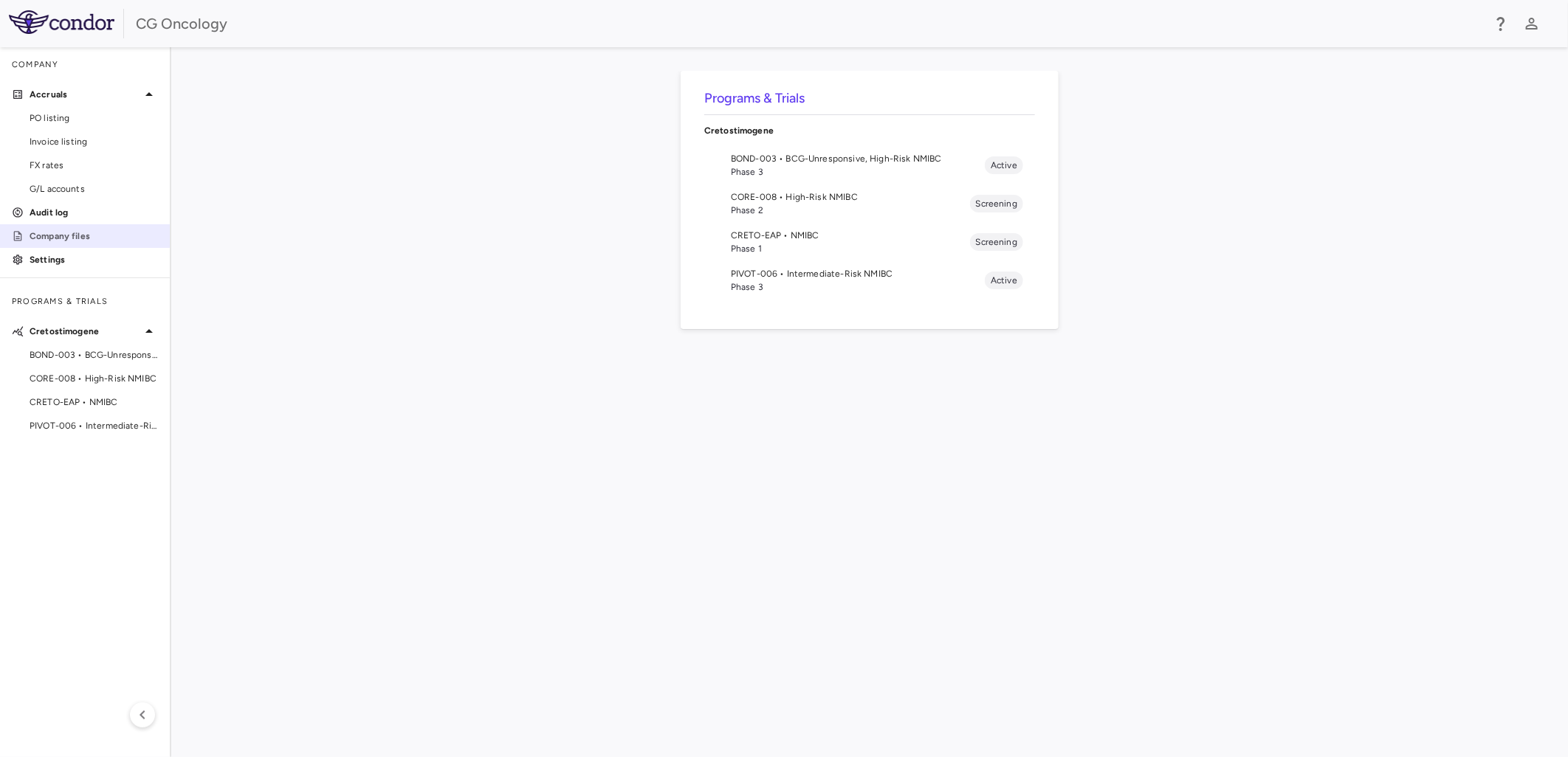
click at [62, 240] on p "Company files" at bounding box center [93, 237] width 128 height 13
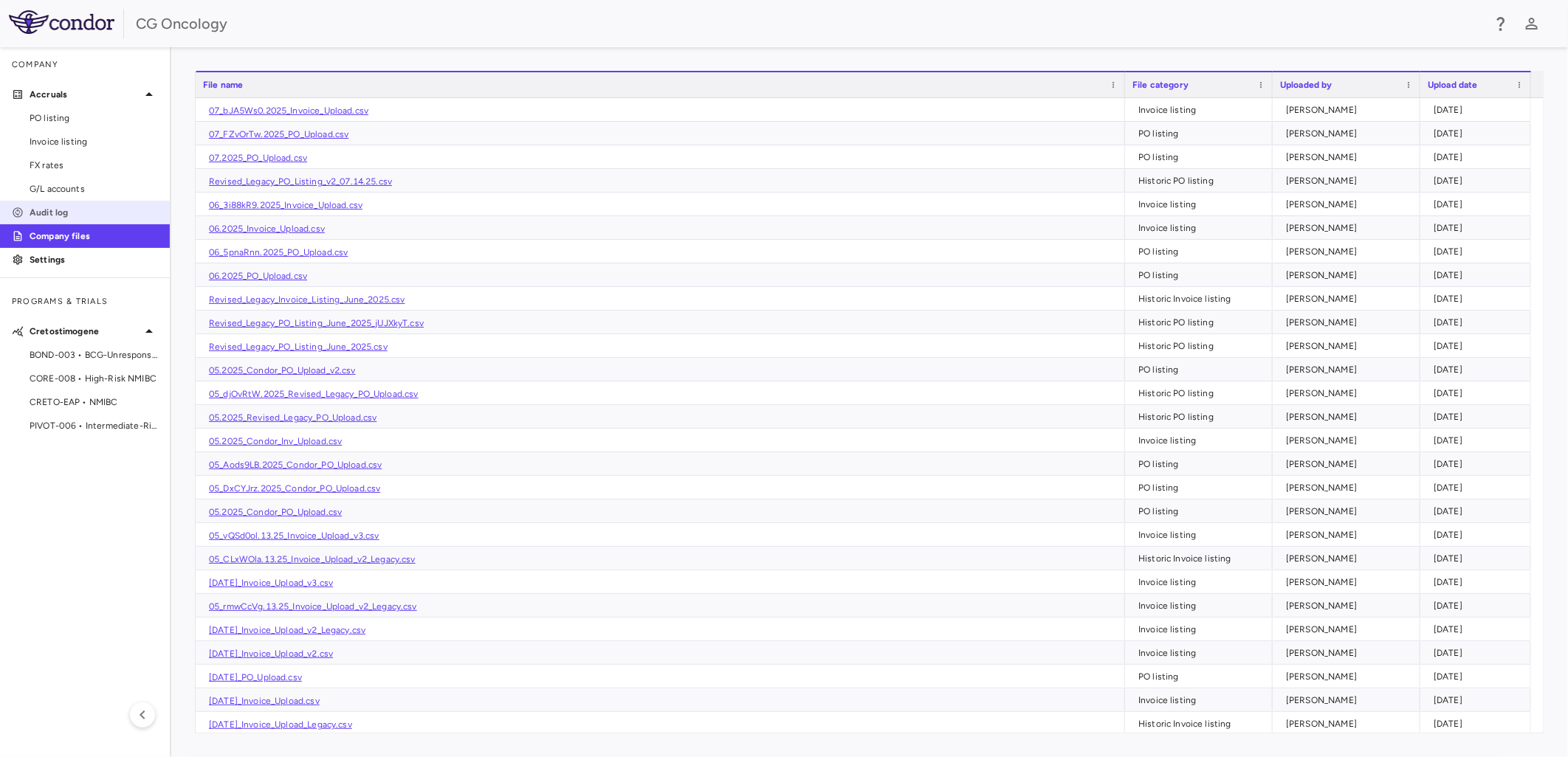
click at [62, 217] on p "Audit log" at bounding box center [93, 212] width 128 height 13
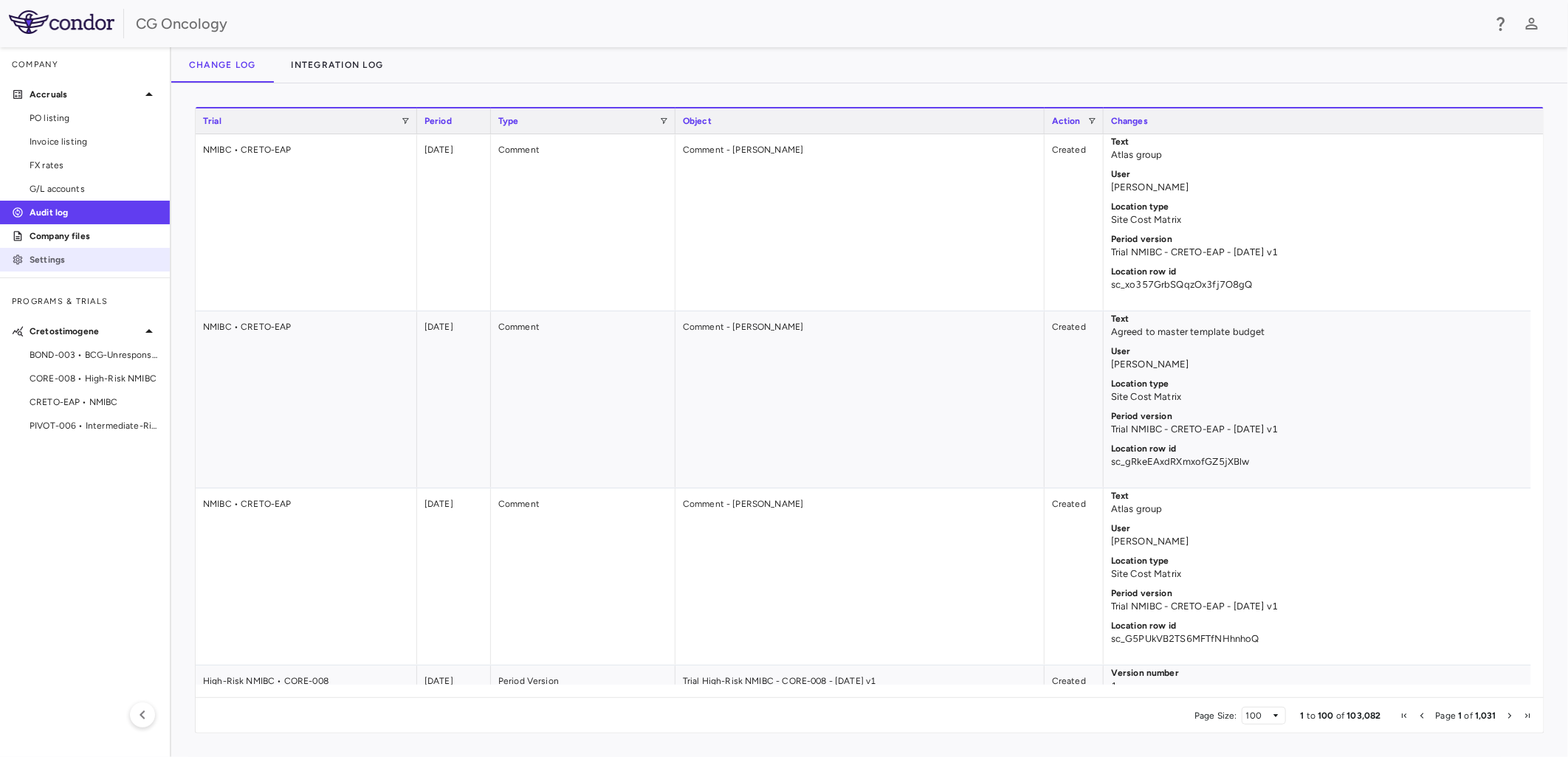
click at [52, 262] on p "Settings" at bounding box center [93, 260] width 128 height 13
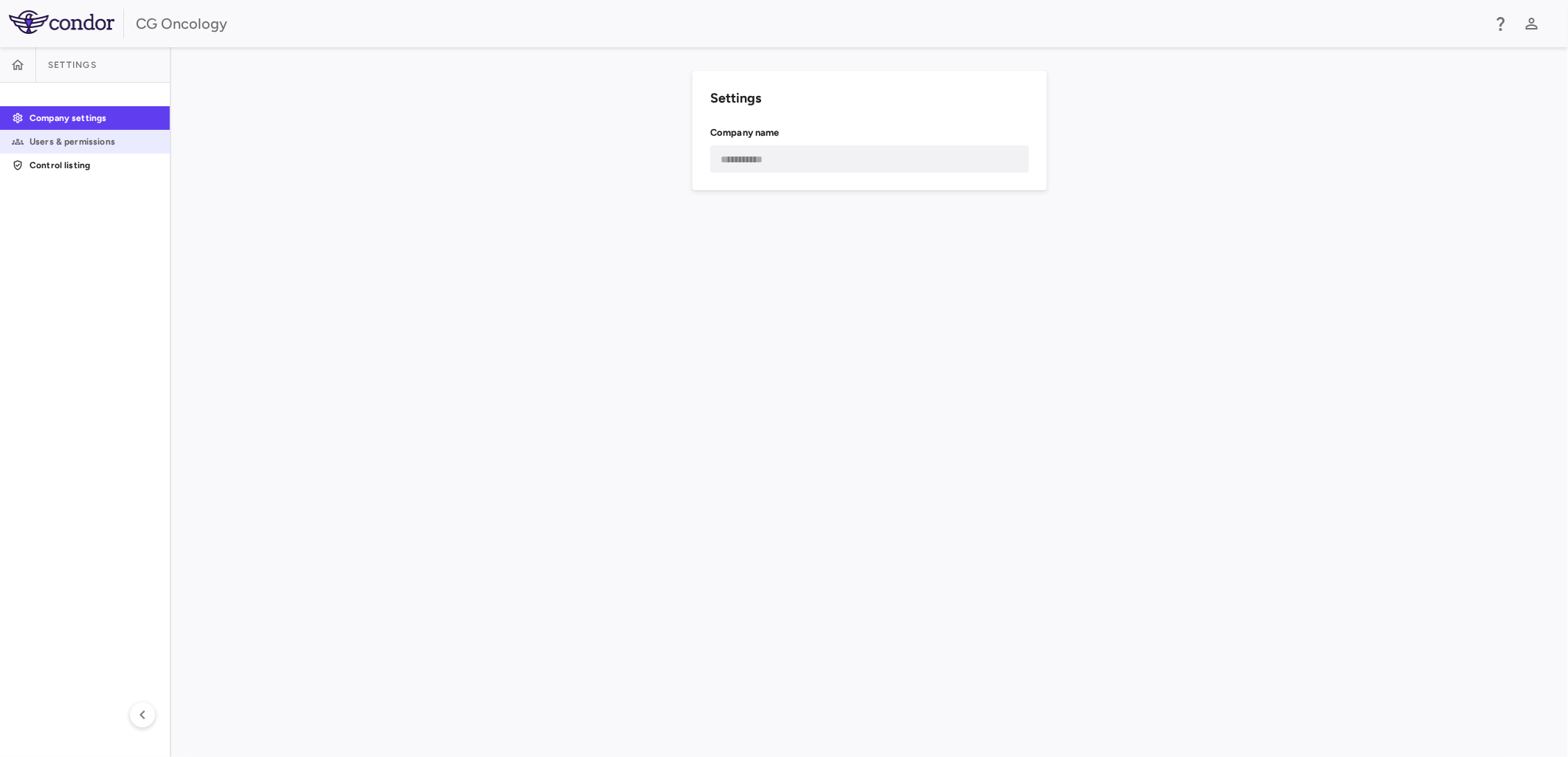
click at [74, 145] on p "Users & permissions" at bounding box center [93, 142] width 128 height 13
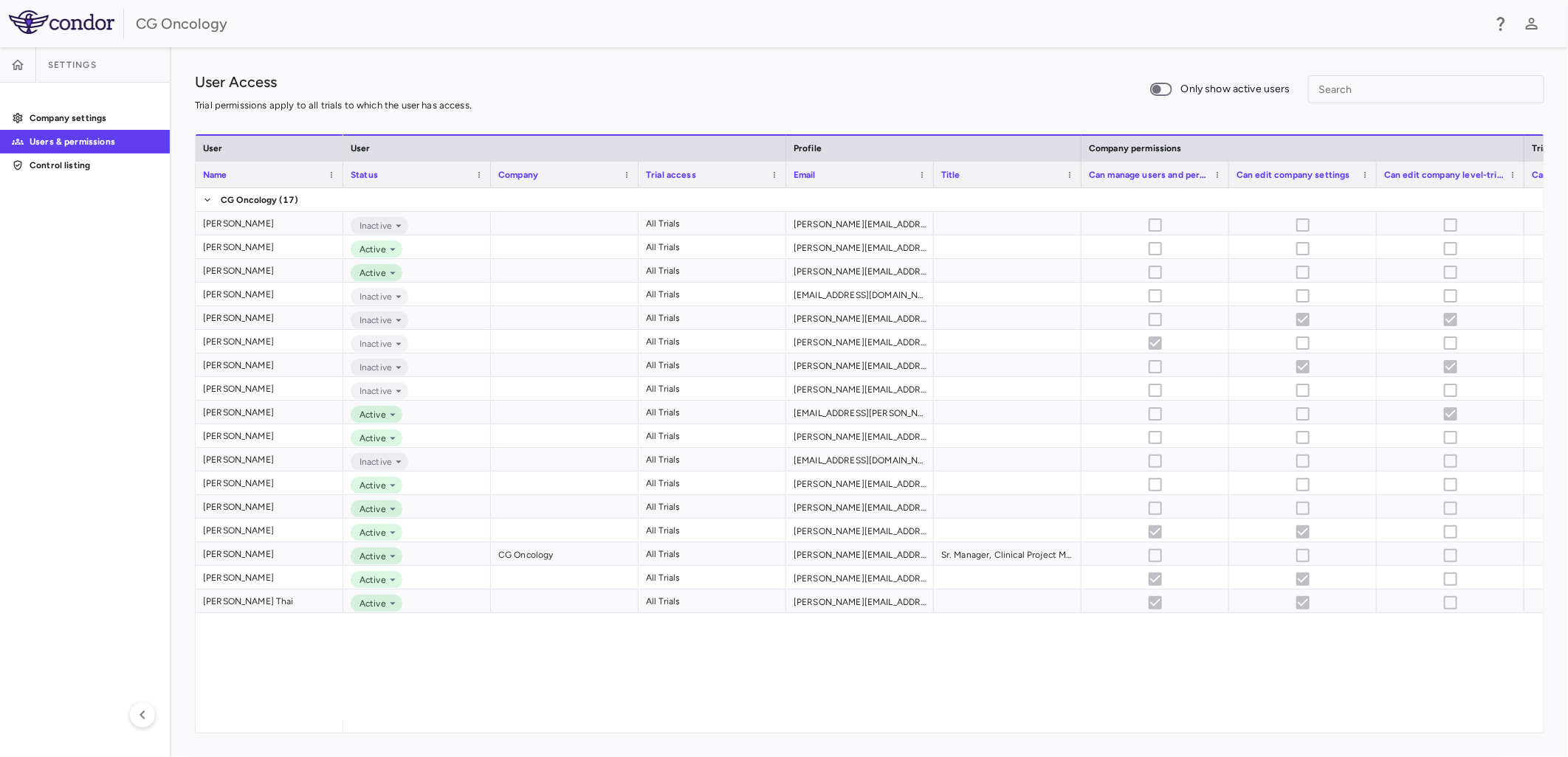
click at [122, 341] on aside "Settings Company settings Users & permissions Control listing" at bounding box center [86, 402] width 172 height 710
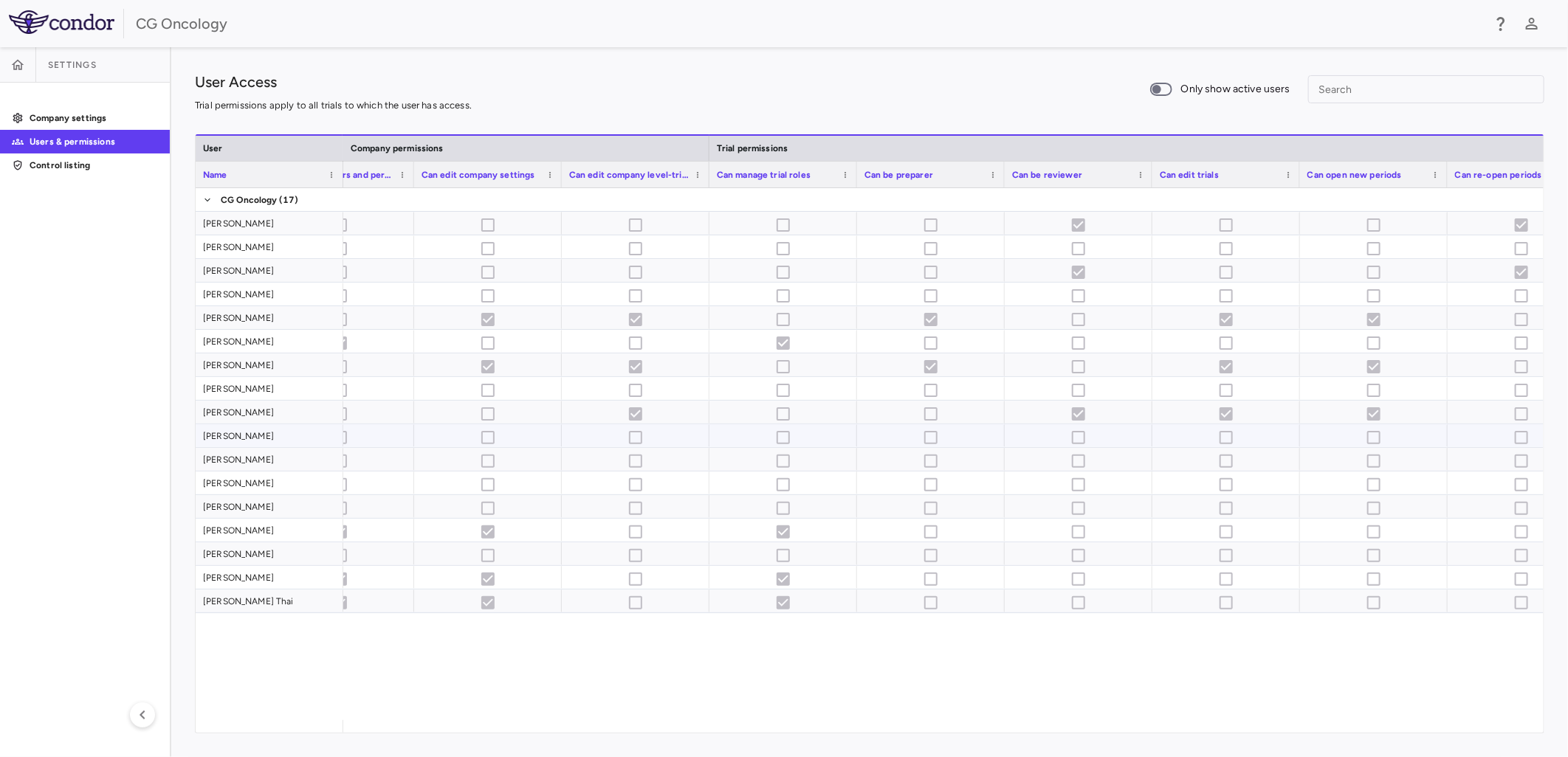
scroll to position [0, 613]
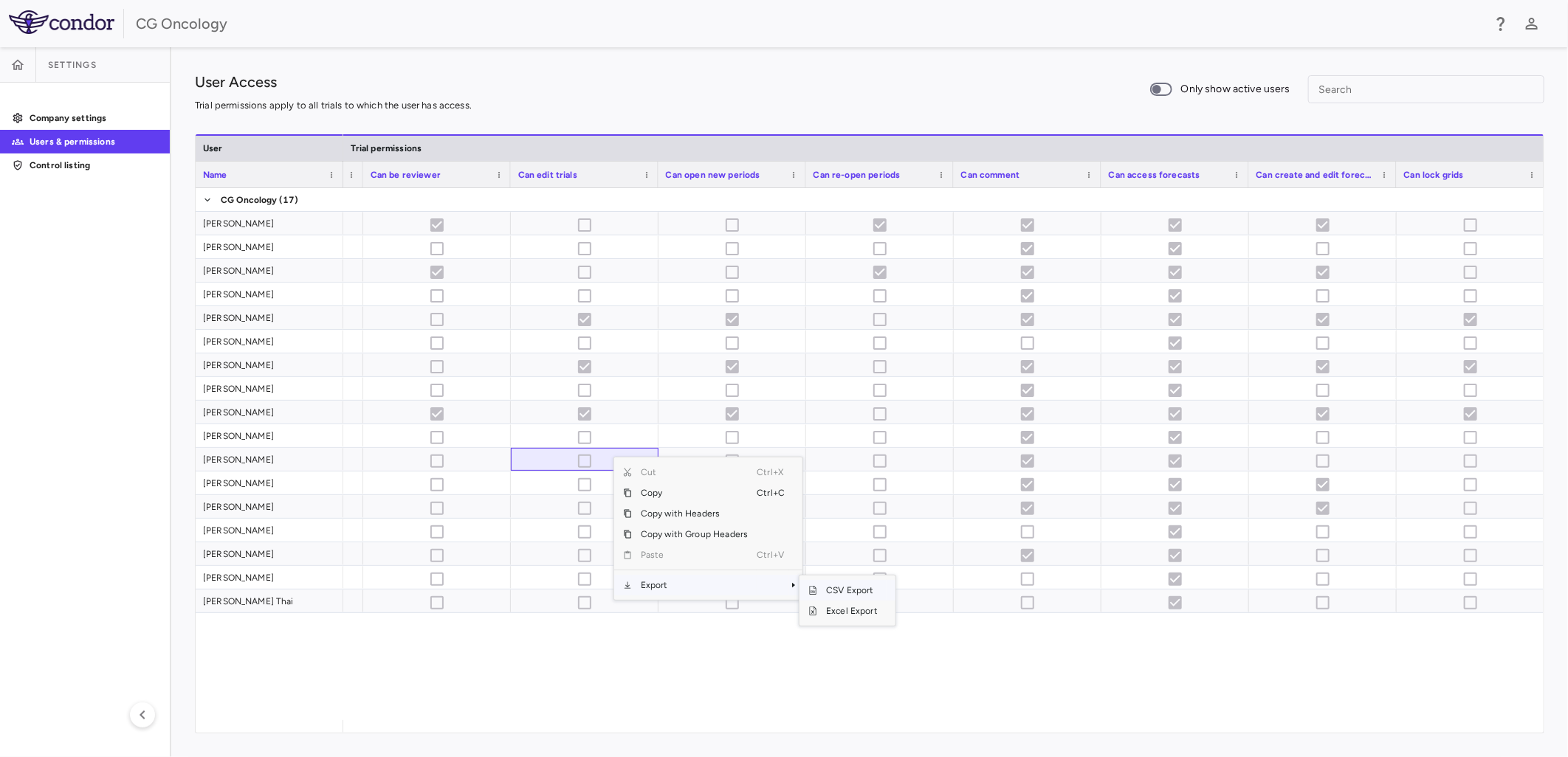
click at [847, 591] on span "CSV Export" at bounding box center [851, 590] width 69 height 21
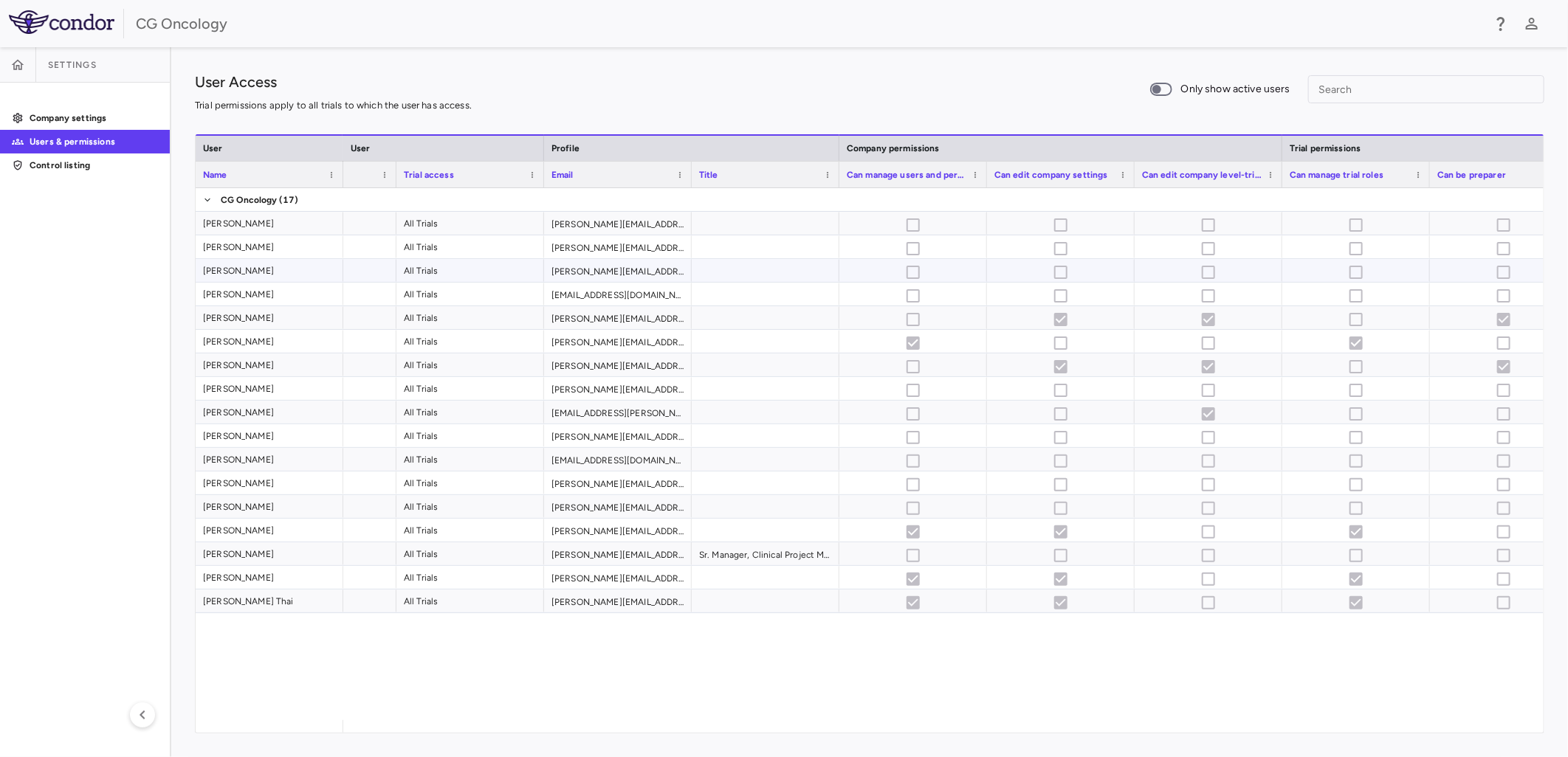
scroll to position [0, 96]
